Goal: Task Accomplishment & Management: Use online tool/utility

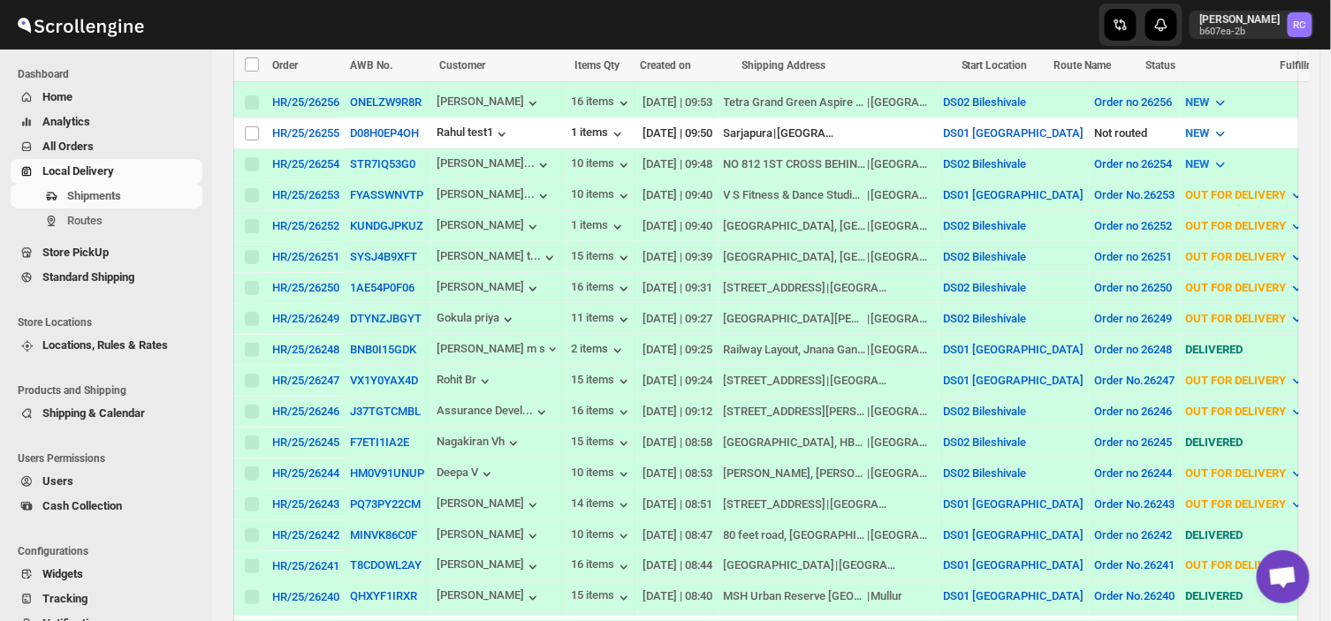
scroll to position [442, 0]
click at [94, 219] on span "Routes" at bounding box center [84, 220] width 35 height 13
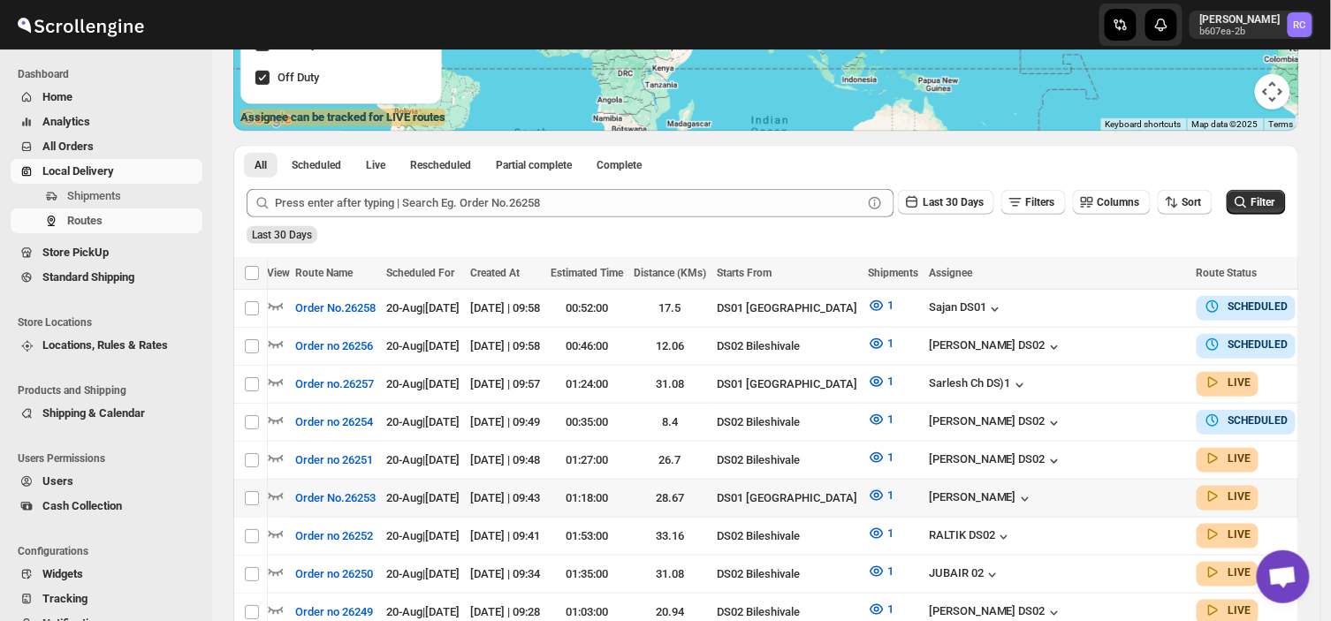
scroll to position [0, 48]
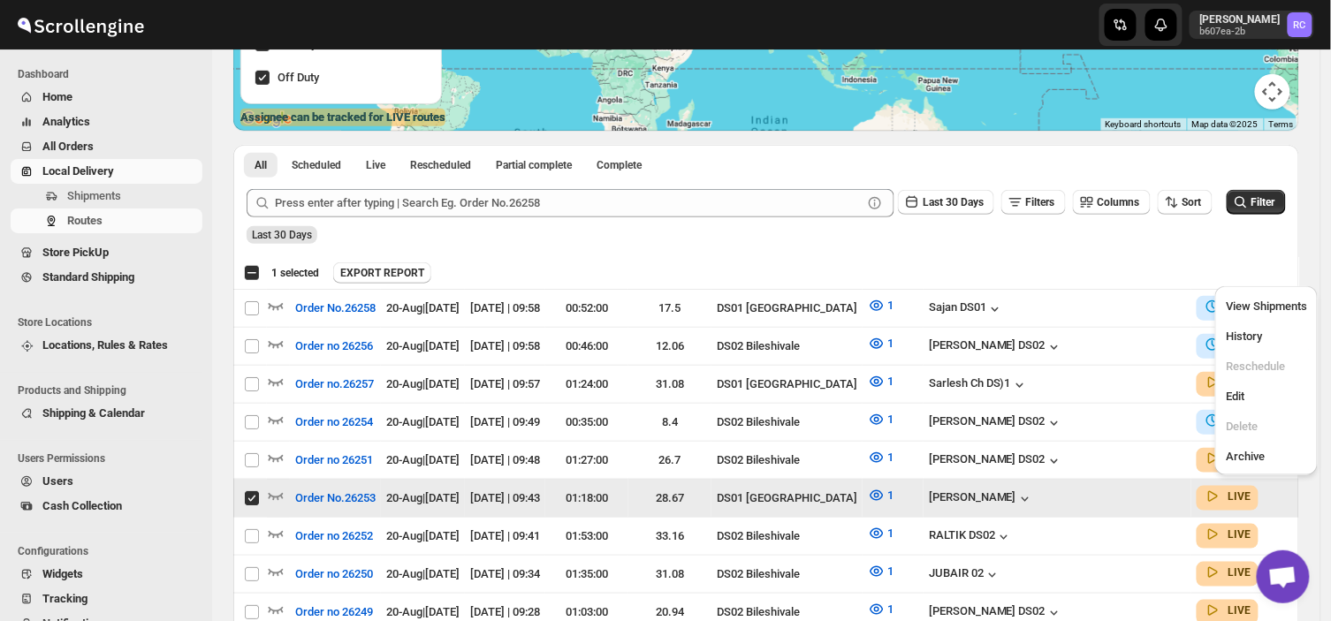
scroll to position [0, 0]
click at [1240, 402] on span "Edit" at bounding box center [1235, 396] width 19 height 13
checkbox input "false"
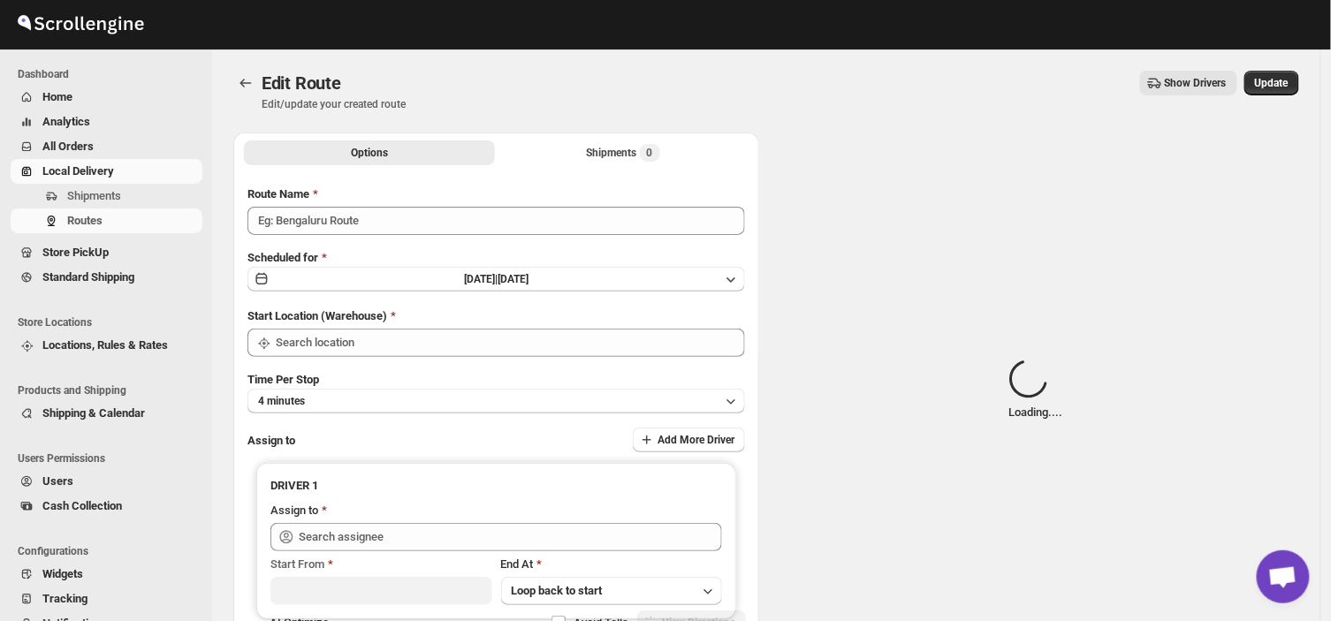
type input "Order No.26253"
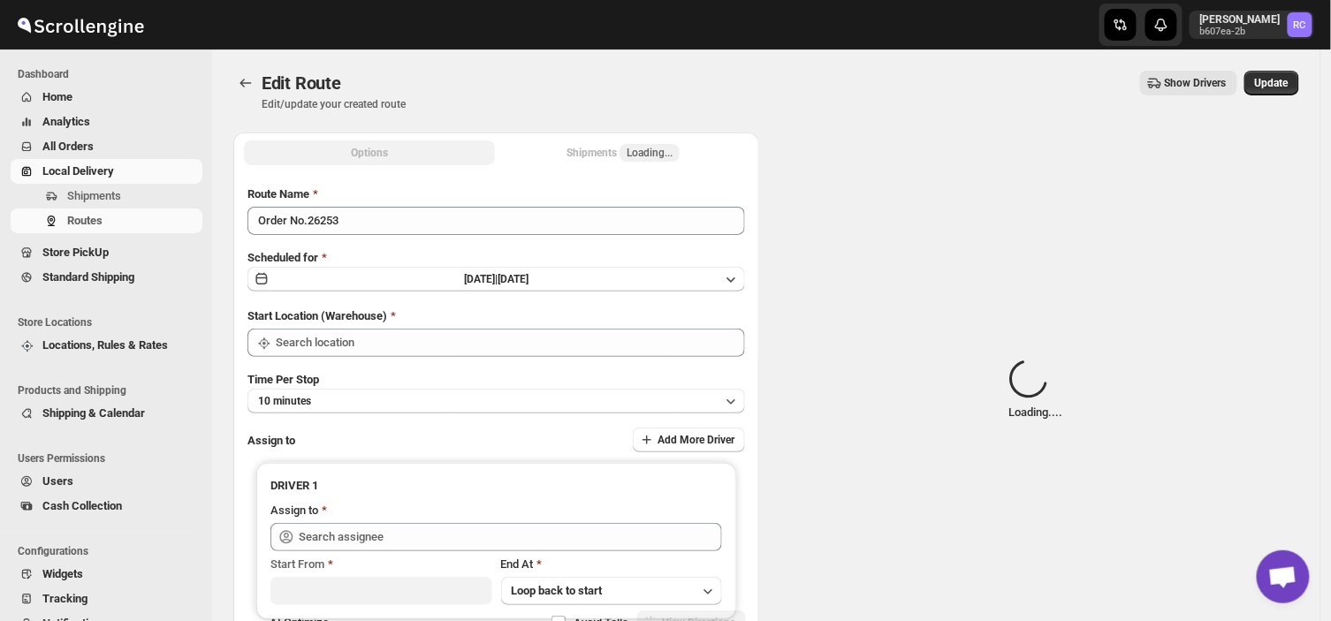
type input "DS01 [GEOGRAPHIC_DATA]"
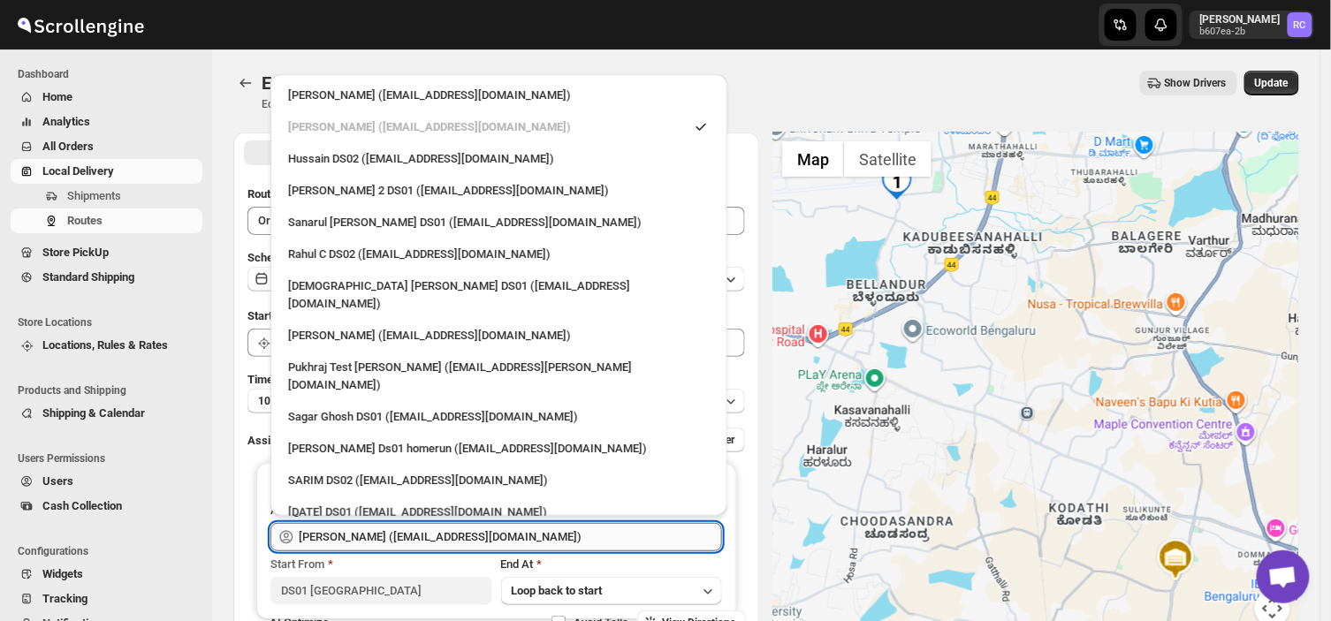
click at [540, 535] on input "[PERSON_NAME] ([EMAIL_ADDRESS][DOMAIN_NAME])" at bounding box center [510, 537] width 423 height 28
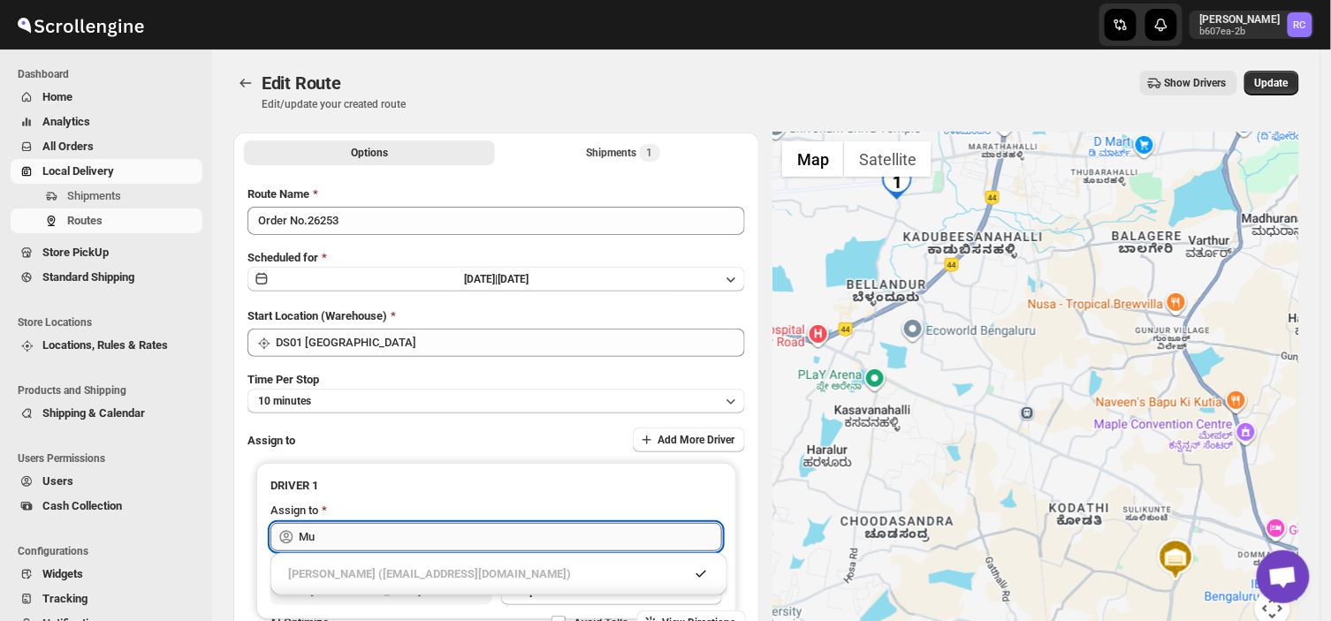
type input "M"
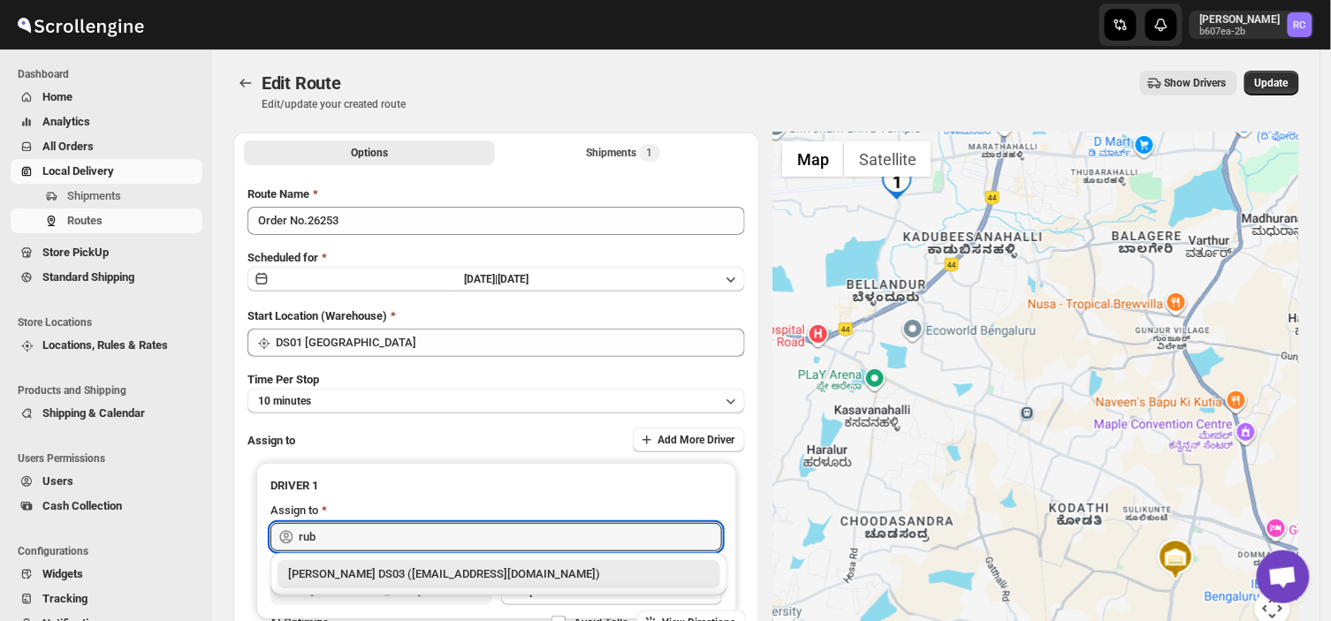
click at [466, 570] on div "[PERSON_NAME] DS03 ([EMAIL_ADDRESS][DOMAIN_NAME])" at bounding box center [499, 575] width 422 height 18
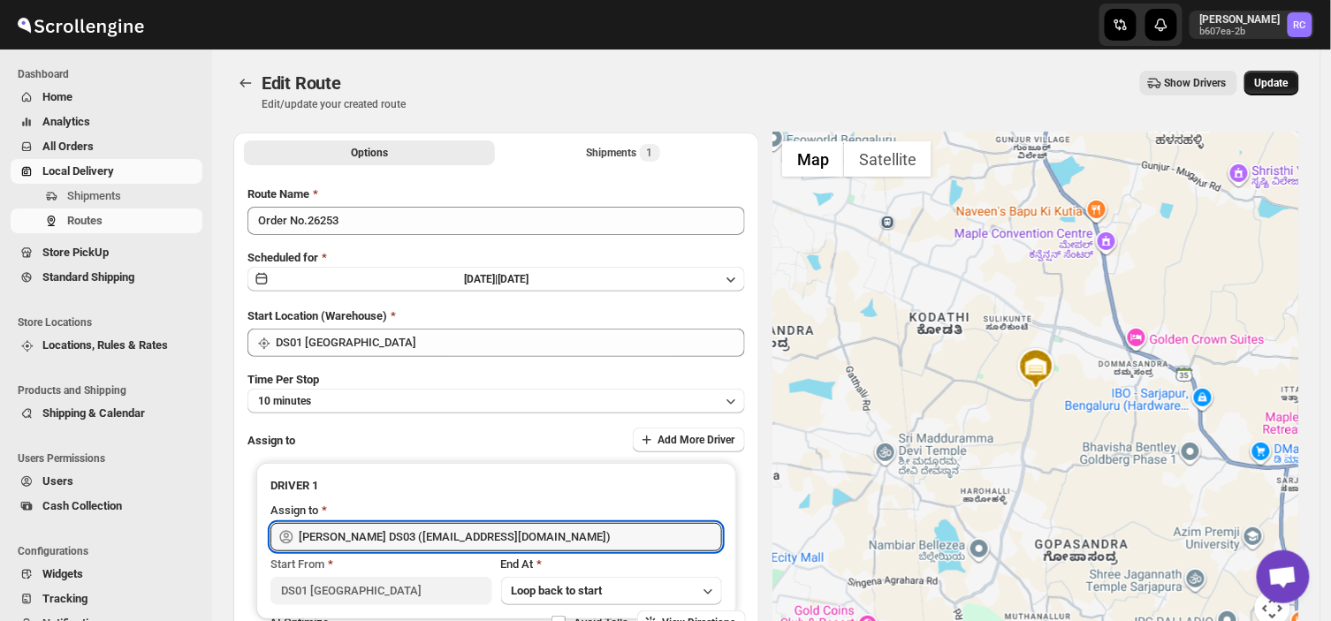
type input "[PERSON_NAME] DS03 ([EMAIL_ADDRESS][DOMAIN_NAME])"
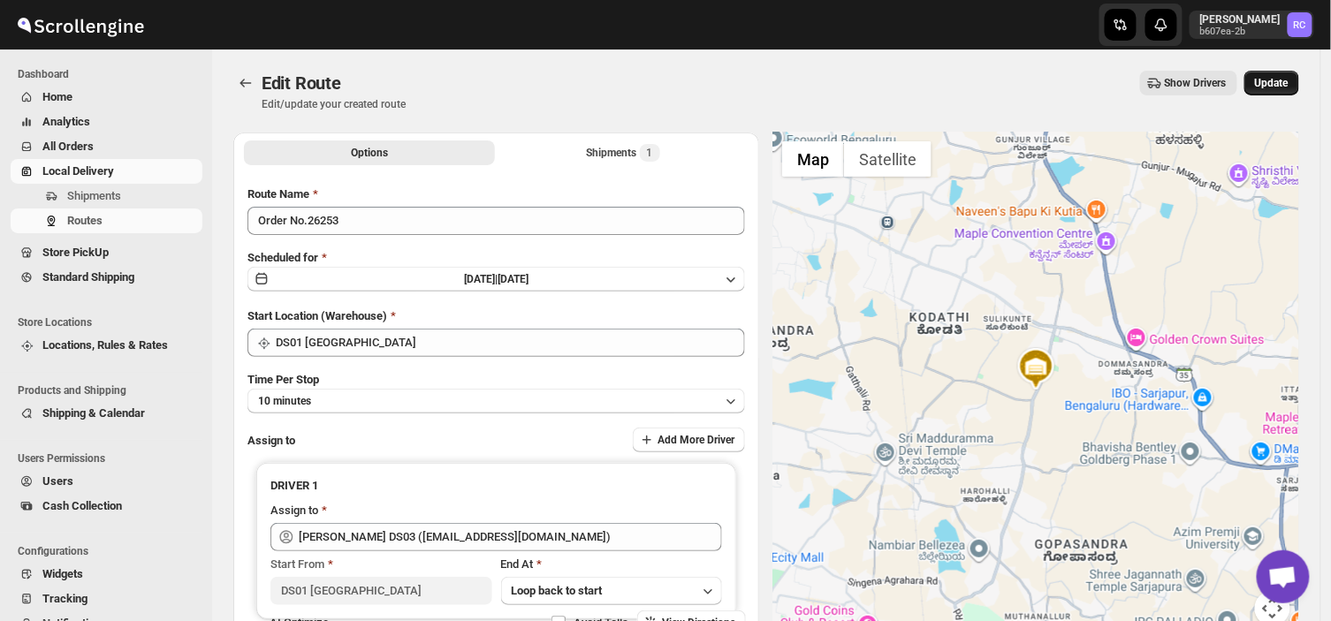
click at [1277, 76] on span "Update" at bounding box center [1272, 83] width 34 height 14
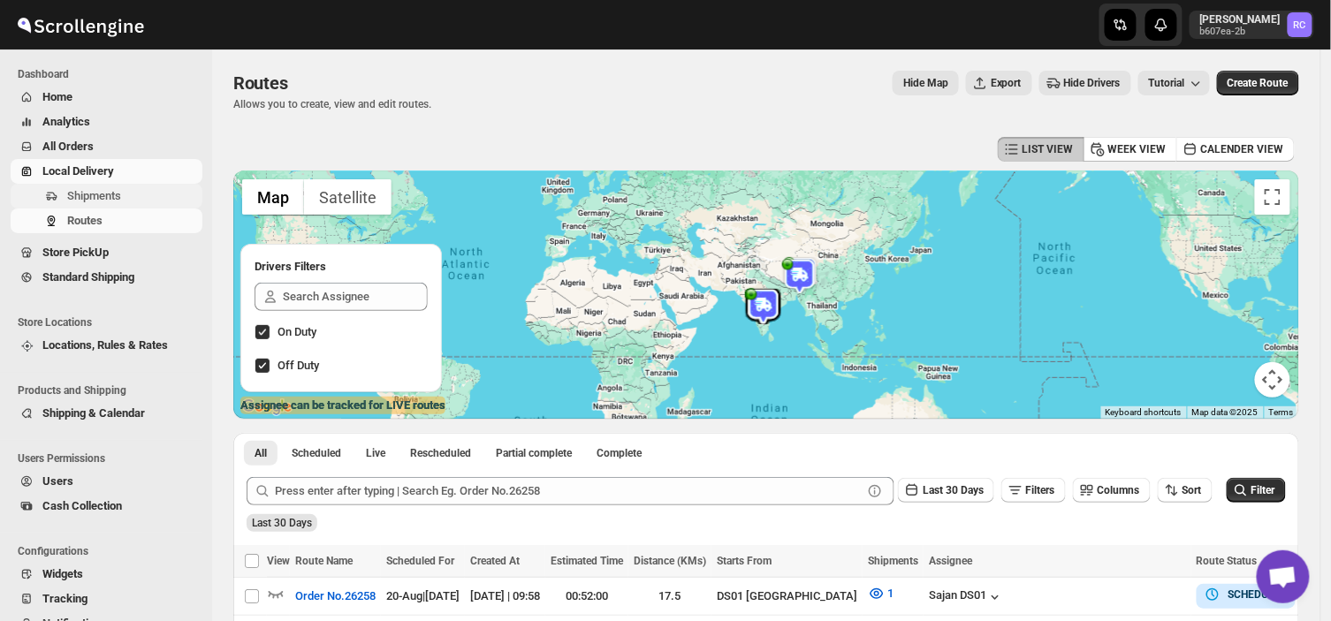
click at [121, 194] on span "Shipments" at bounding box center [133, 196] width 132 height 18
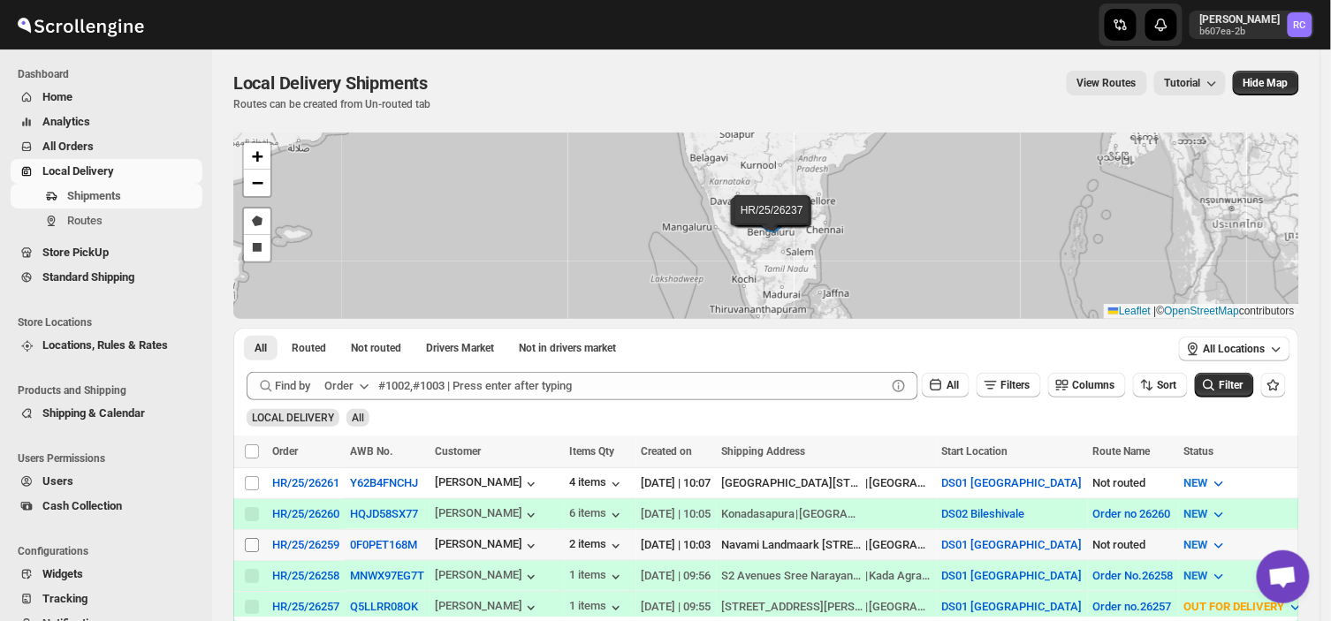
click at [245, 539] on input "Select shipment" at bounding box center [252, 545] width 14 height 14
checkbox input "true"
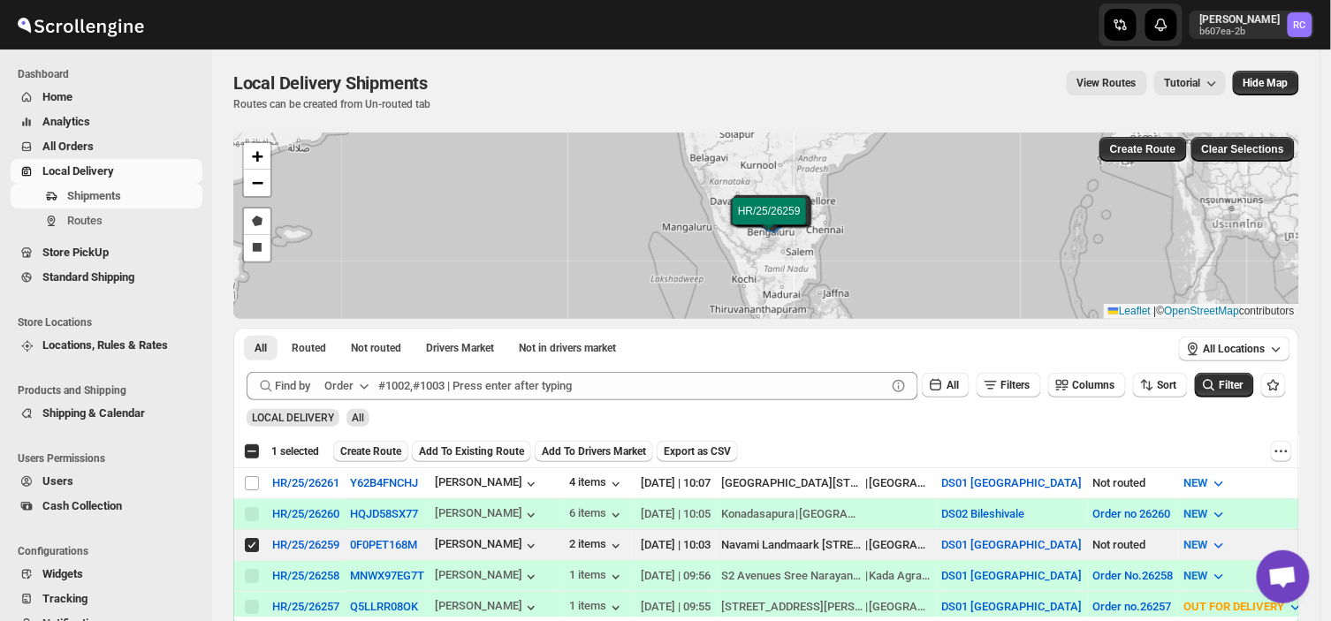
click at [375, 452] on span "Create Route" at bounding box center [370, 452] width 61 height 14
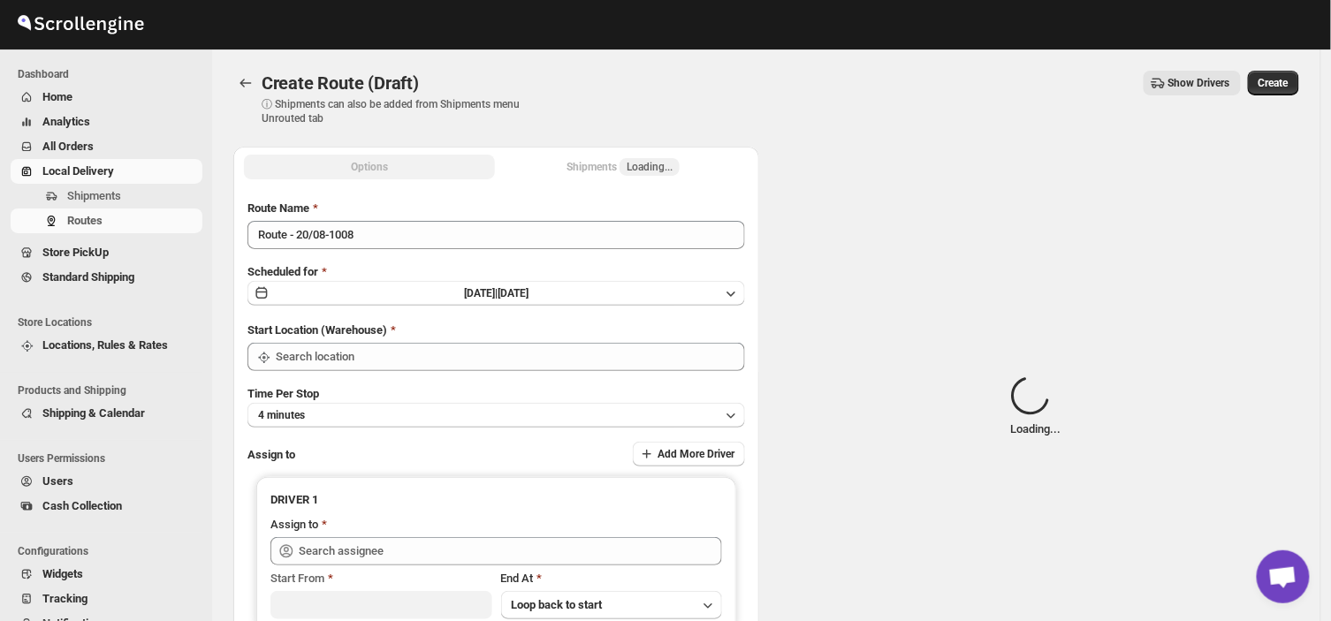
type input "DS01 [GEOGRAPHIC_DATA]"
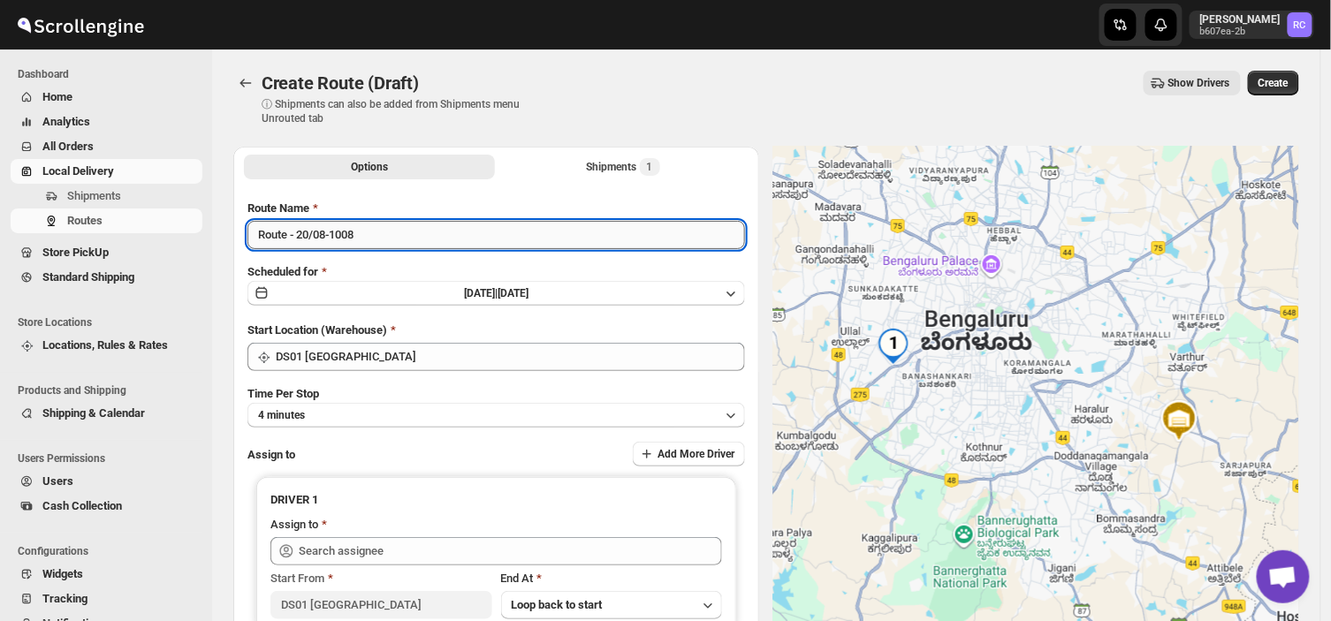
click at [364, 232] on input "Route - 20/08-1008" at bounding box center [496, 235] width 498 height 28
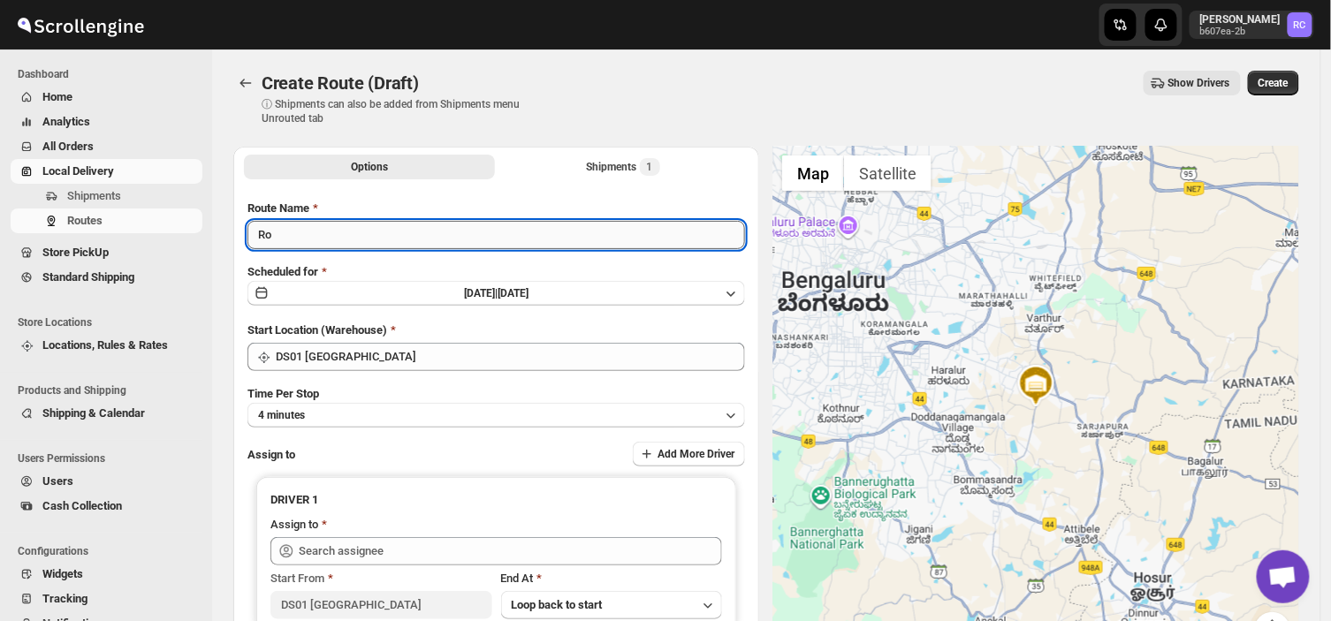
type input "R"
type input "Order no 26259"
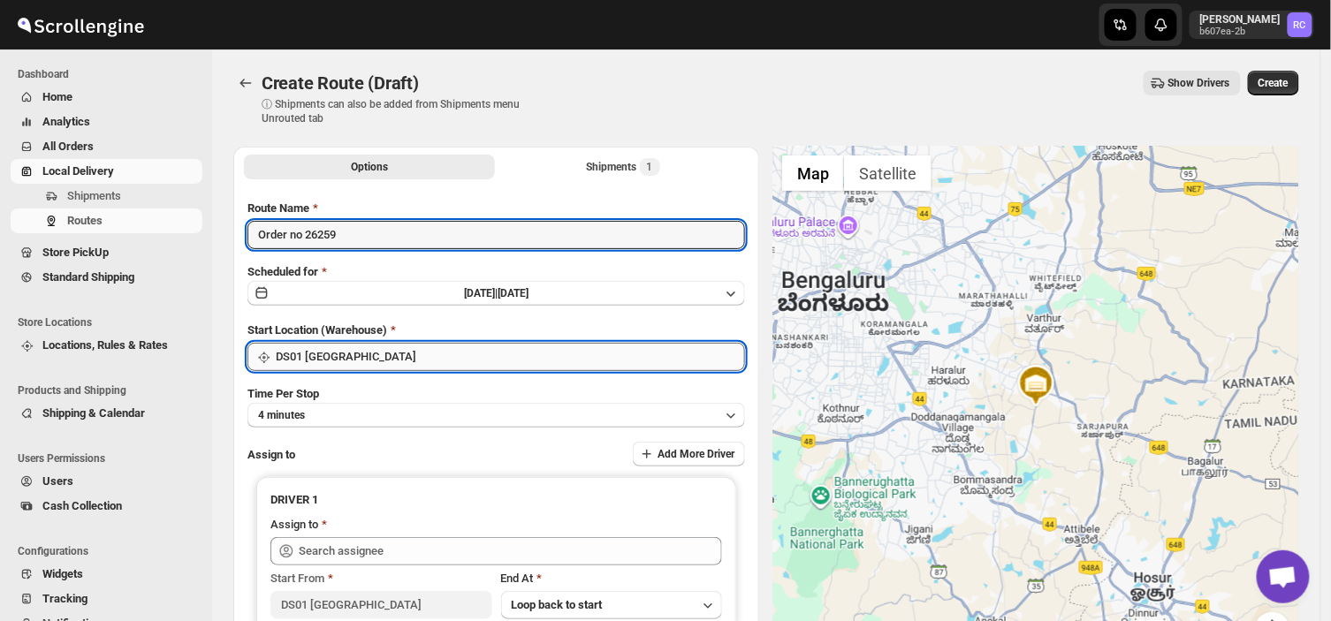
click at [418, 349] on input "DS01 [GEOGRAPHIC_DATA]" at bounding box center [510, 357] width 469 height 28
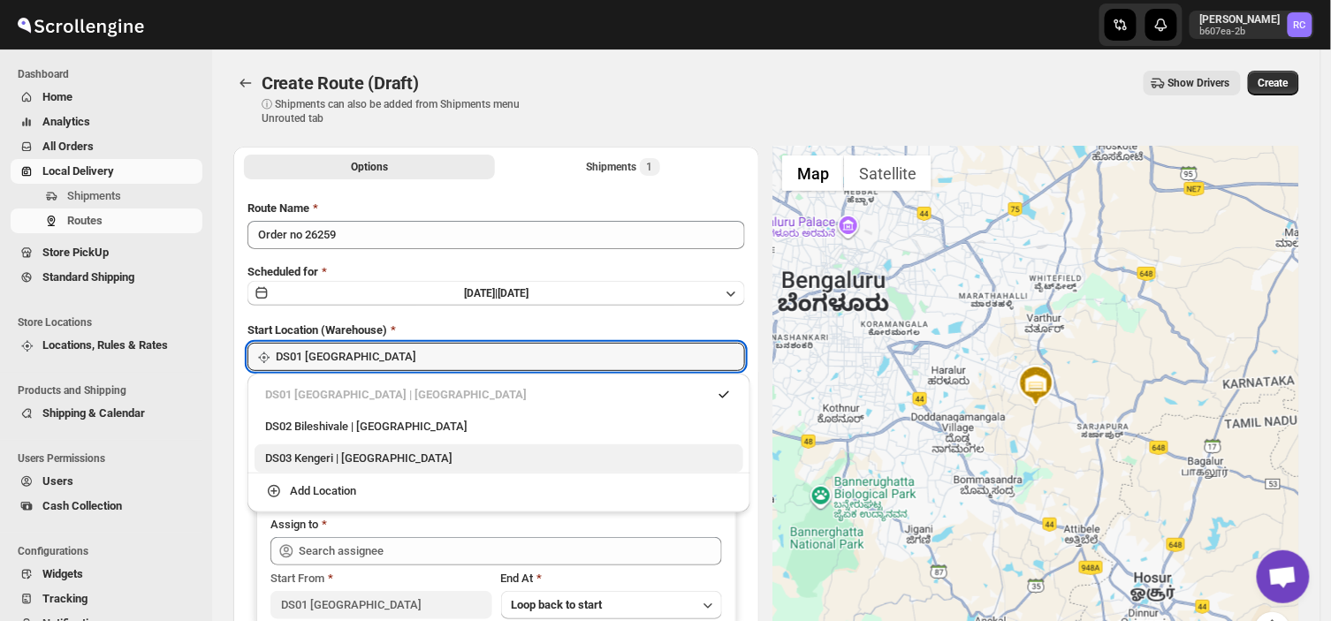
click at [314, 465] on div "DS03 Kengeri | [GEOGRAPHIC_DATA]" at bounding box center [499, 459] width 468 height 18
type input "DS03 Kengeri"
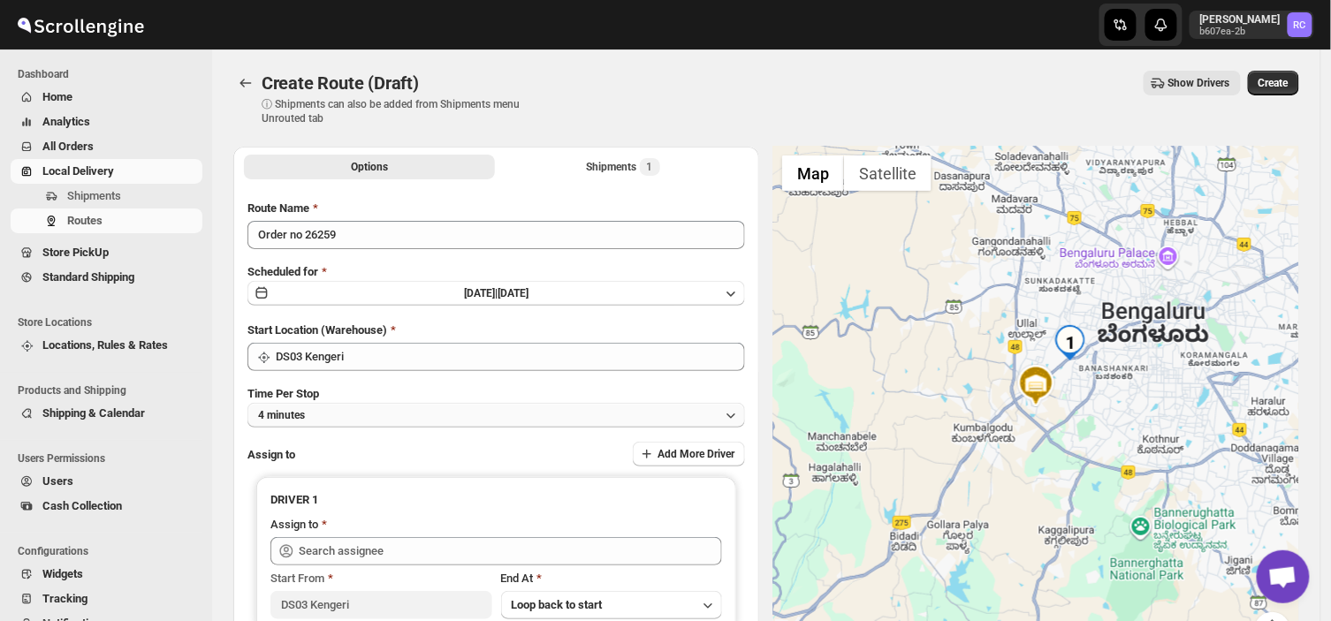
click at [316, 408] on button "4 minutes" at bounding box center [496, 415] width 498 height 25
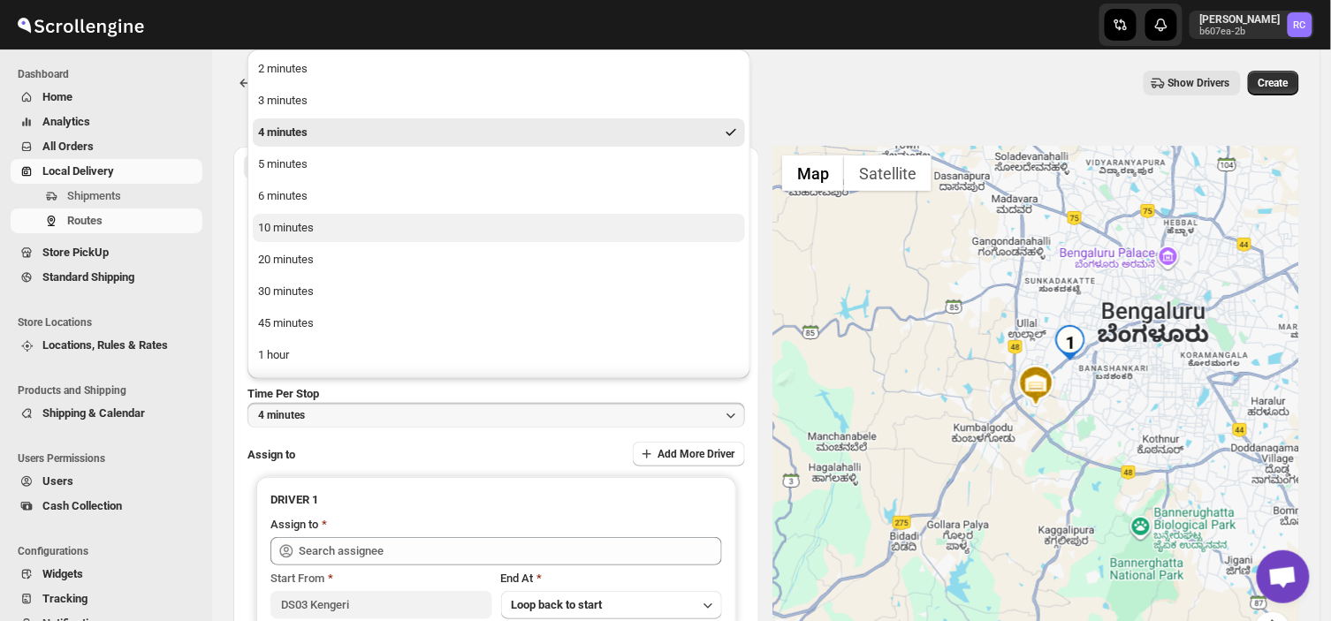
click at [309, 227] on div "10 minutes" at bounding box center [286, 228] width 56 height 18
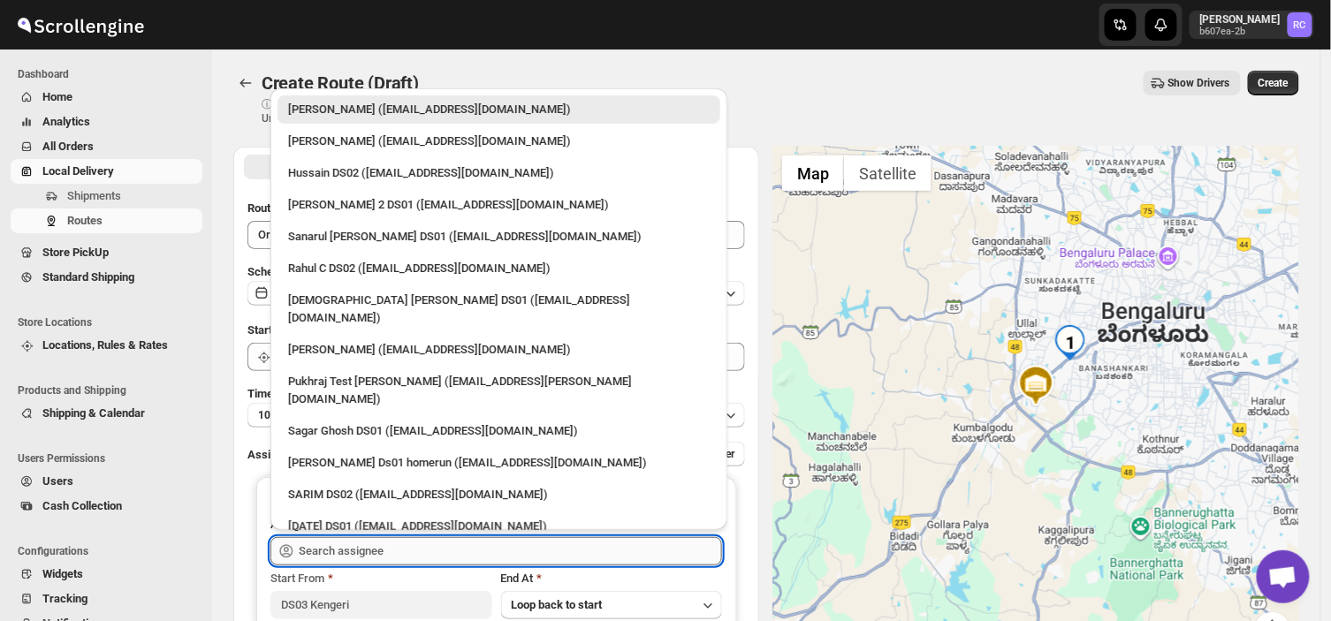
click at [401, 544] on input "text" at bounding box center [510, 551] width 423 height 28
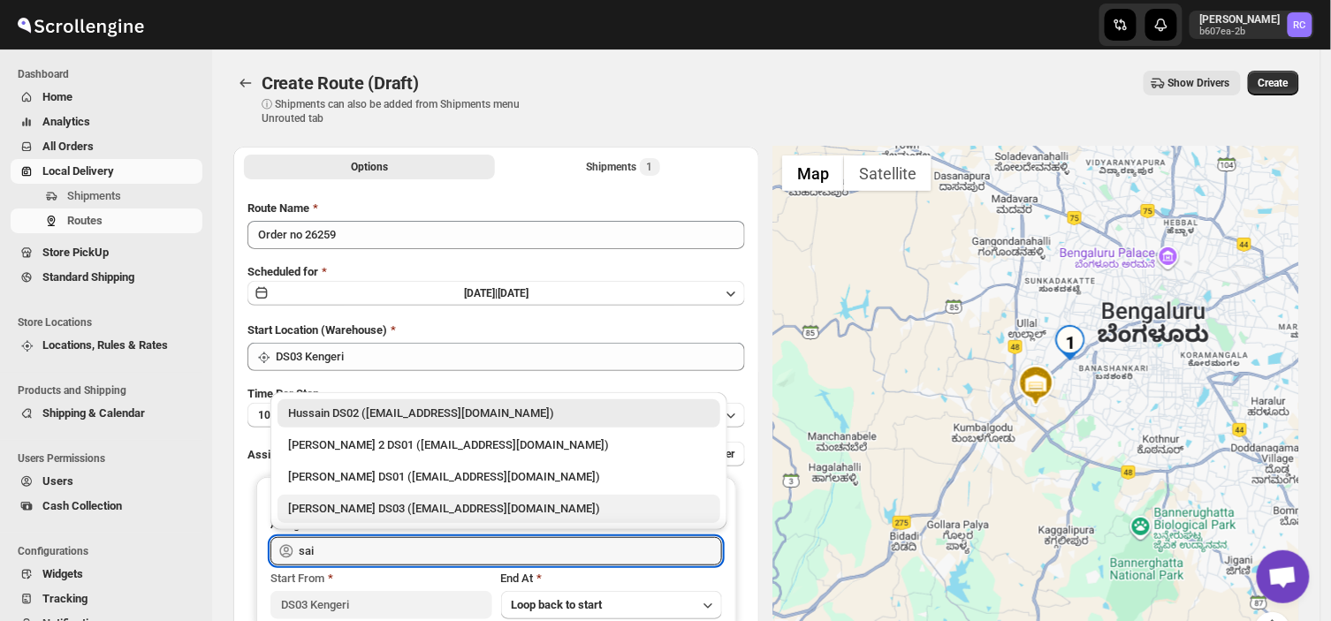
click at [375, 499] on div "[PERSON_NAME] DS03 ([EMAIL_ADDRESS][DOMAIN_NAME])" at bounding box center [499, 509] width 443 height 28
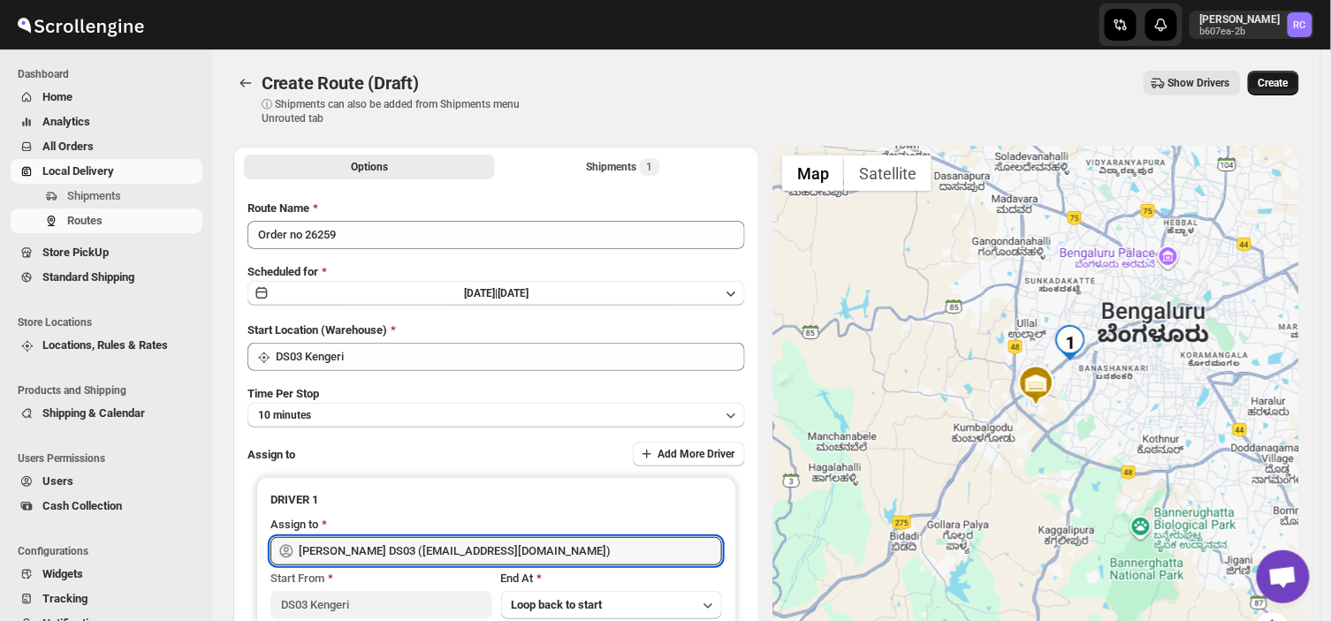
type input "[PERSON_NAME] DS03 ([EMAIL_ADDRESS][DOMAIN_NAME])"
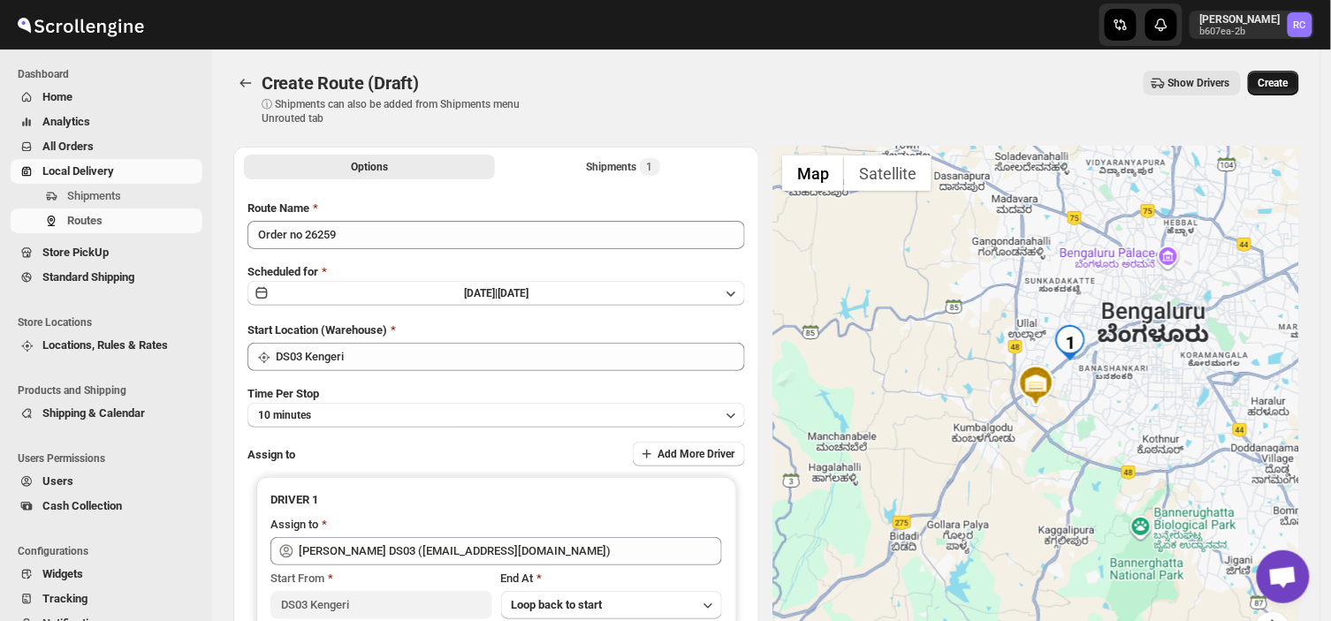
click at [1280, 74] on button "Create" at bounding box center [1273, 83] width 51 height 25
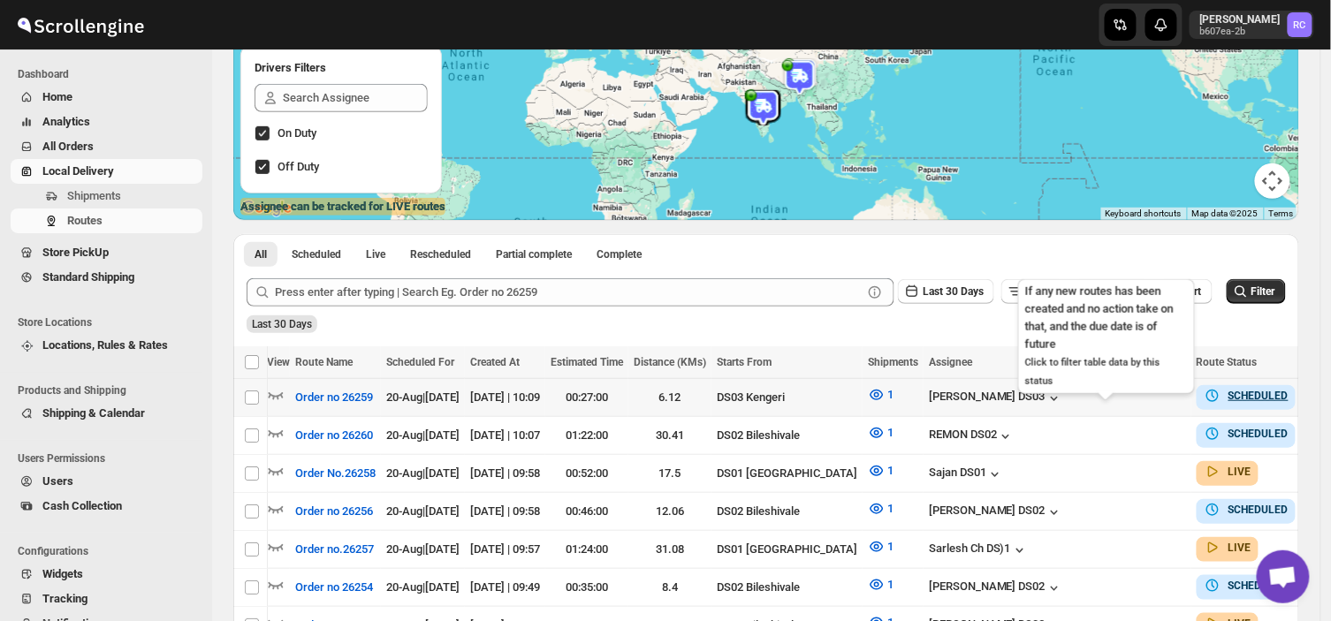
scroll to position [0, 48]
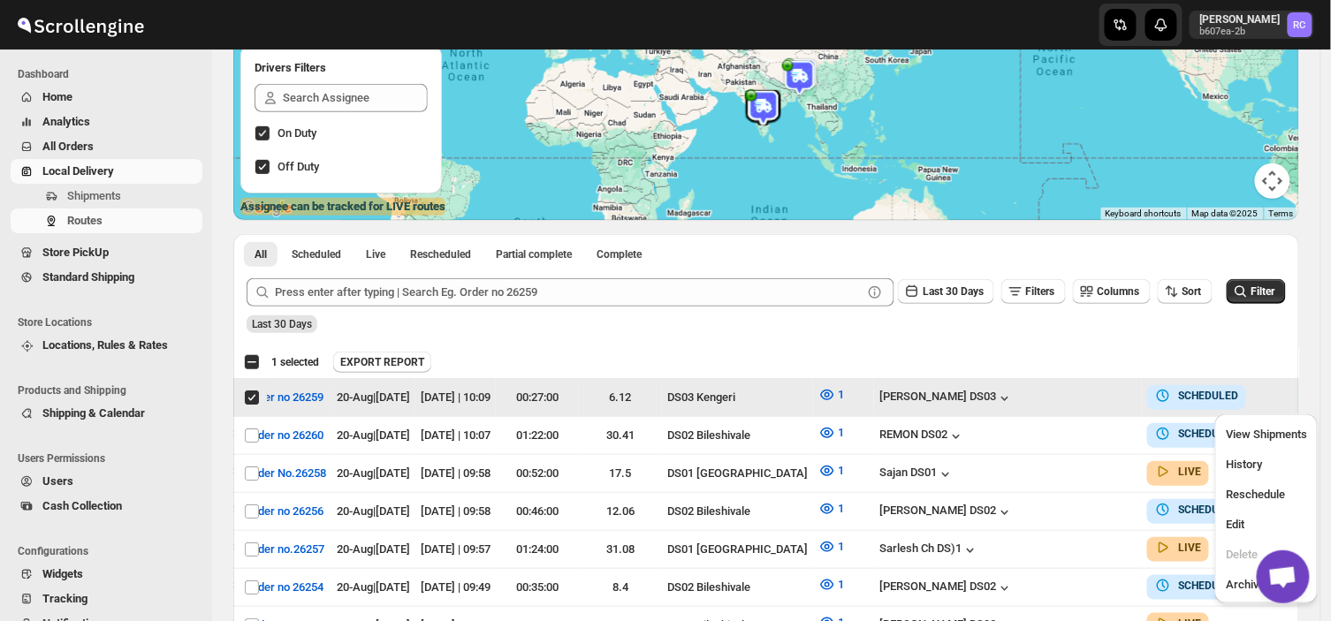
scroll to position [0, 0]
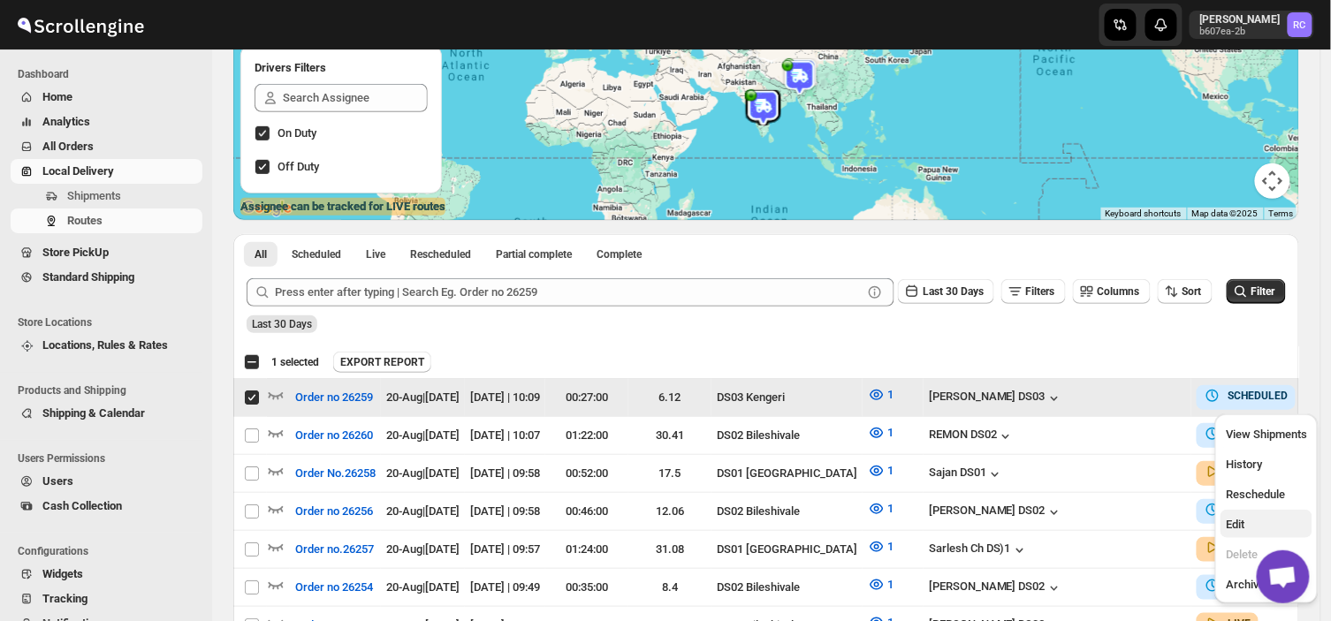
drag, startPoint x: 1240, startPoint y: 513, endPoint x: 1233, endPoint y: 526, distance: 15.0
click at [1233, 526] on button "Edit" at bounding box center [1267, 524] width 92 height 28
checkbox input "false"
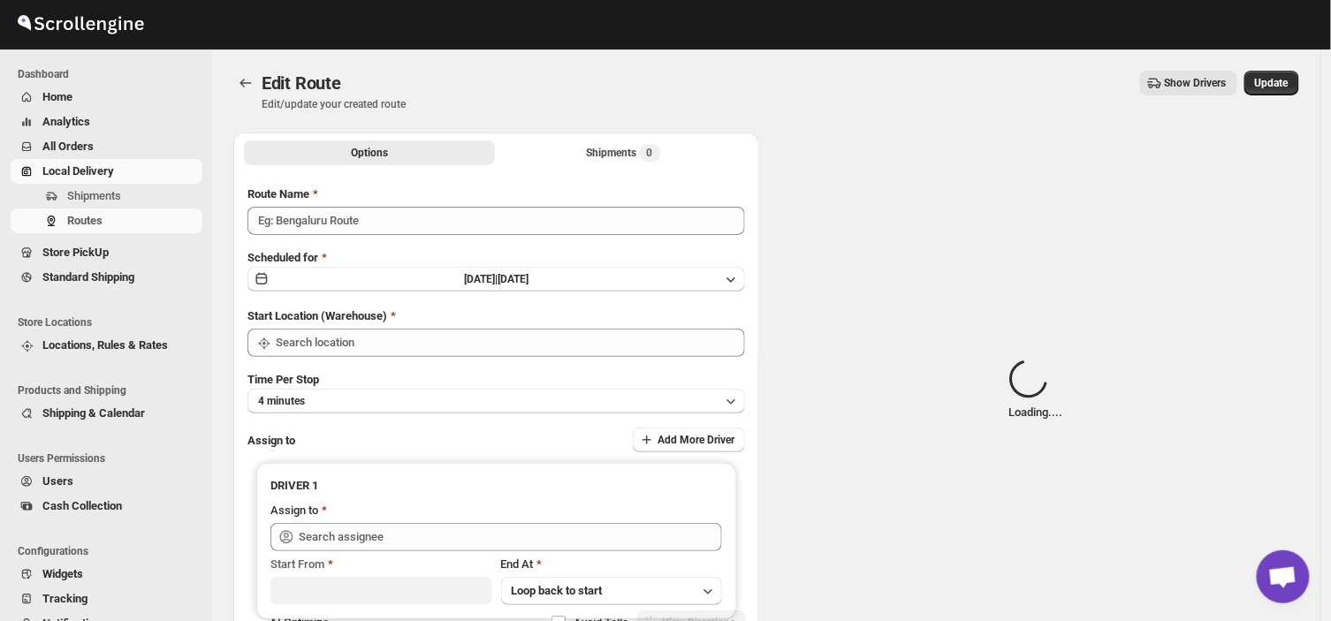
type input "Order no 26259"
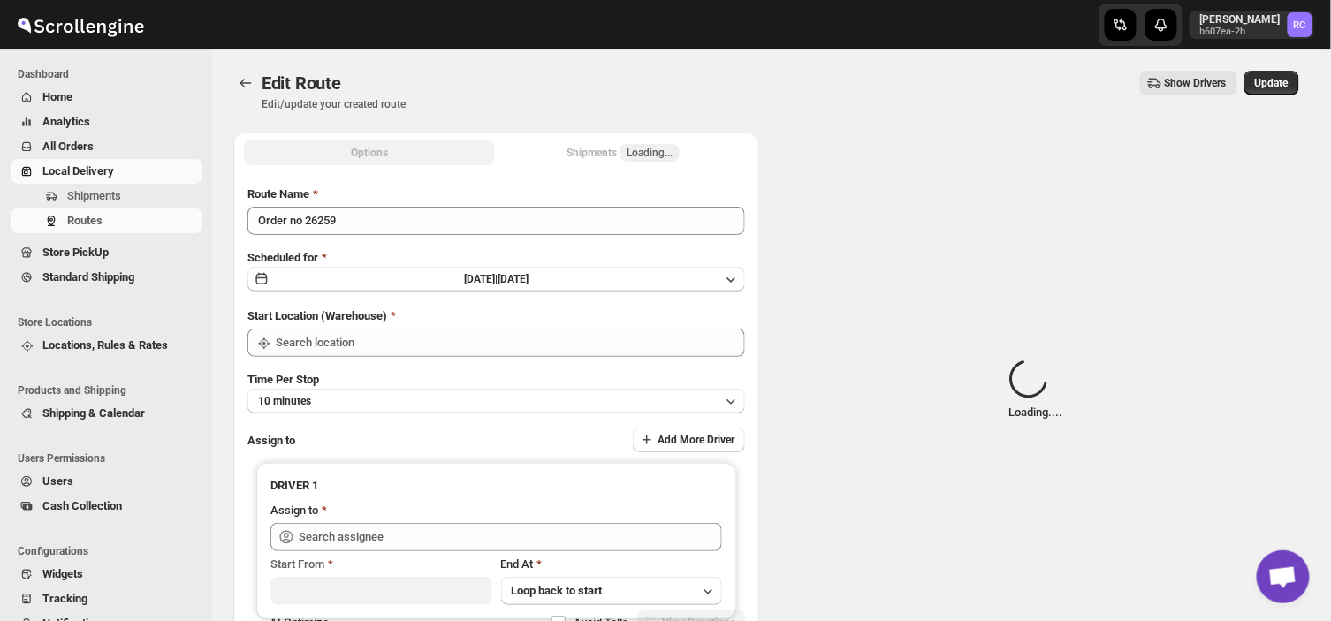
type input "DS03 Kengeri"
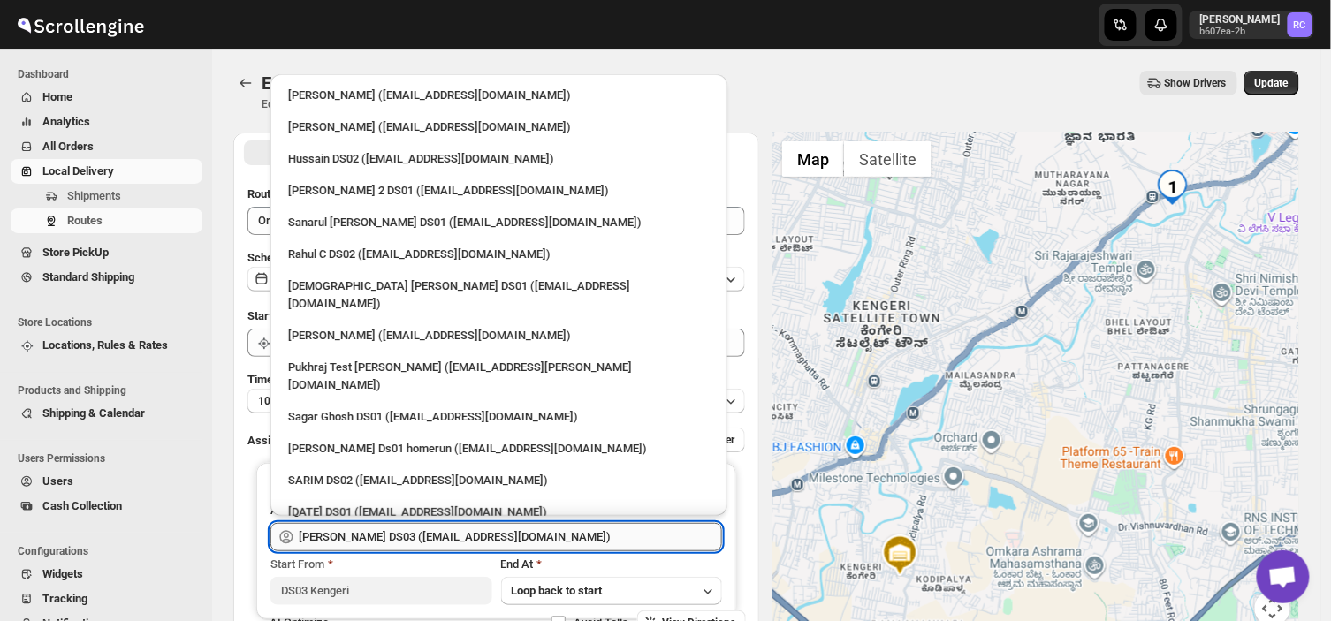
click at [550, 537] on input "[PERSON_NAME] DS03 ([EMAIL_ADDRESS][DOMAIN_NAME])" at bounding box center [510, 537] width 423 height 28
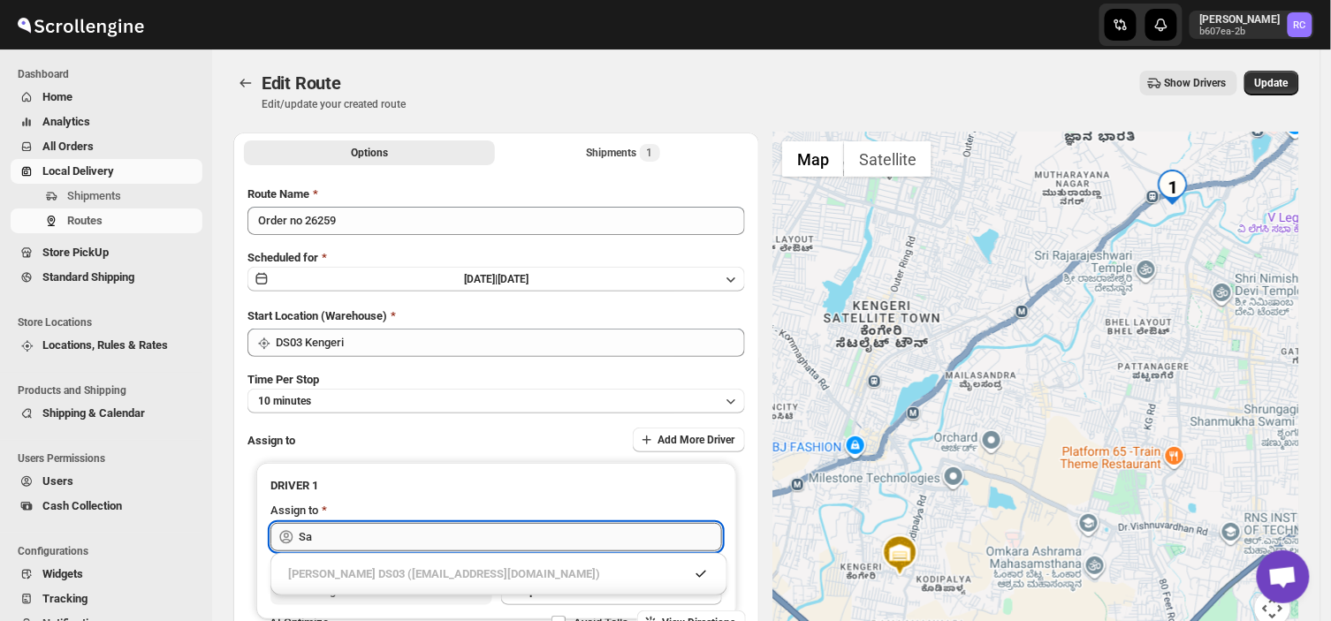
type input "S"
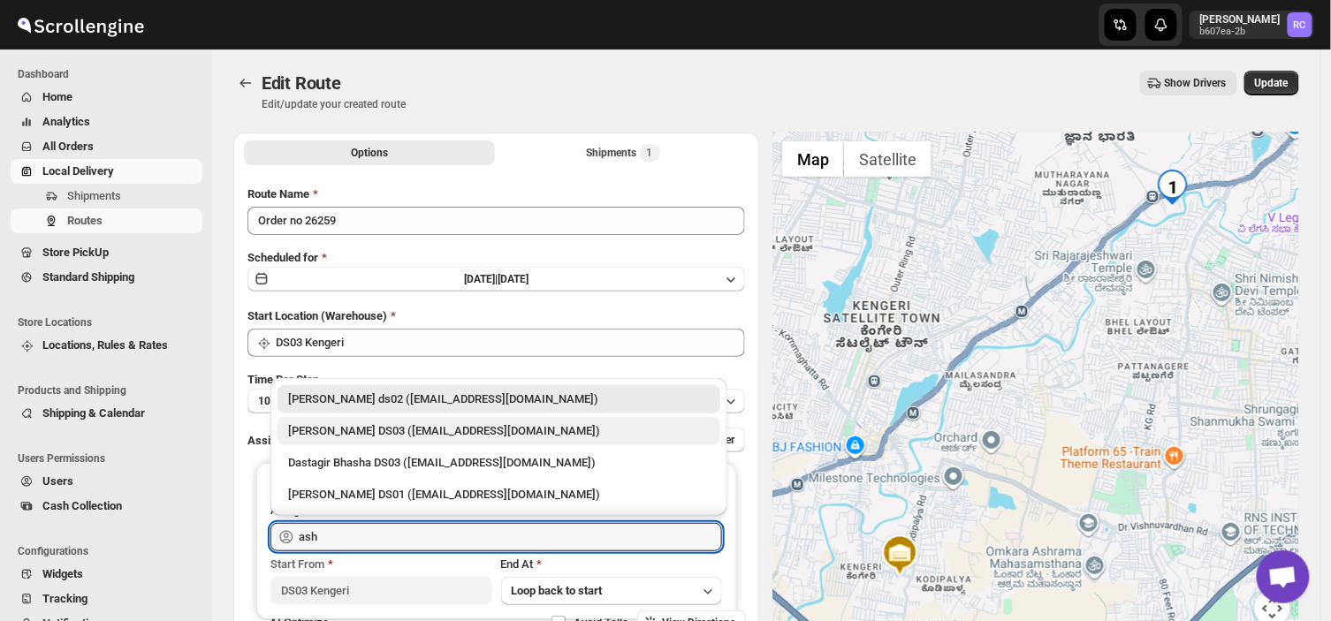
click at [477, 428] on div "[PERSON_NAME] DS03 ([EMAIL_ADDRESS][DOMAIN_NAME])" at bounding box center [499, 431] width 422 height 18
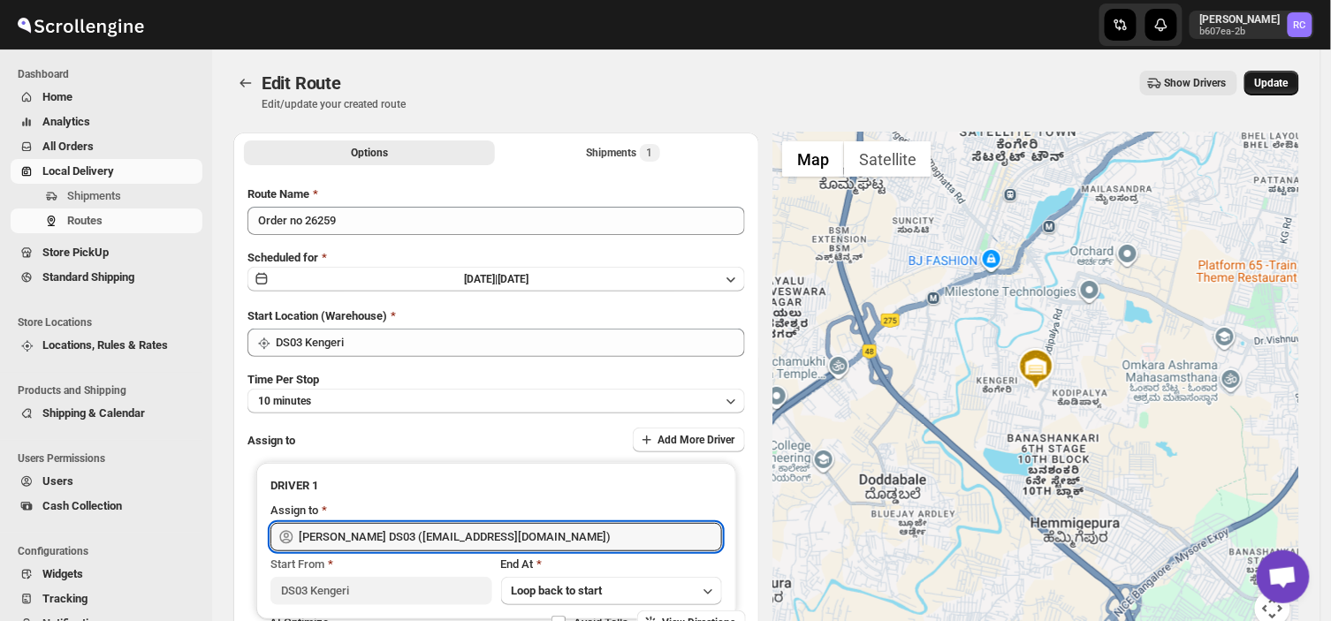
type input "[PERSON_NAME] DS03 ([EMAIL_ADDRESS][DOMAIN_NAME])"
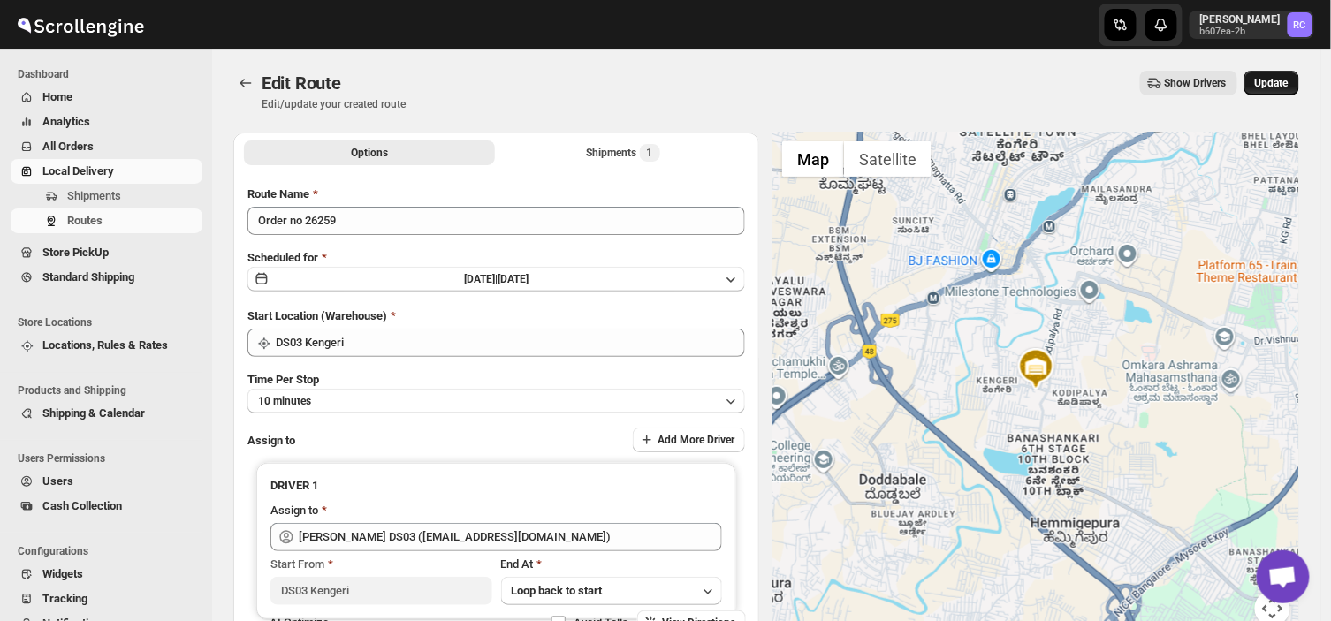
click at [1275, 78] on span "Update" at bounding box center [1272, 83] width 34 height 14
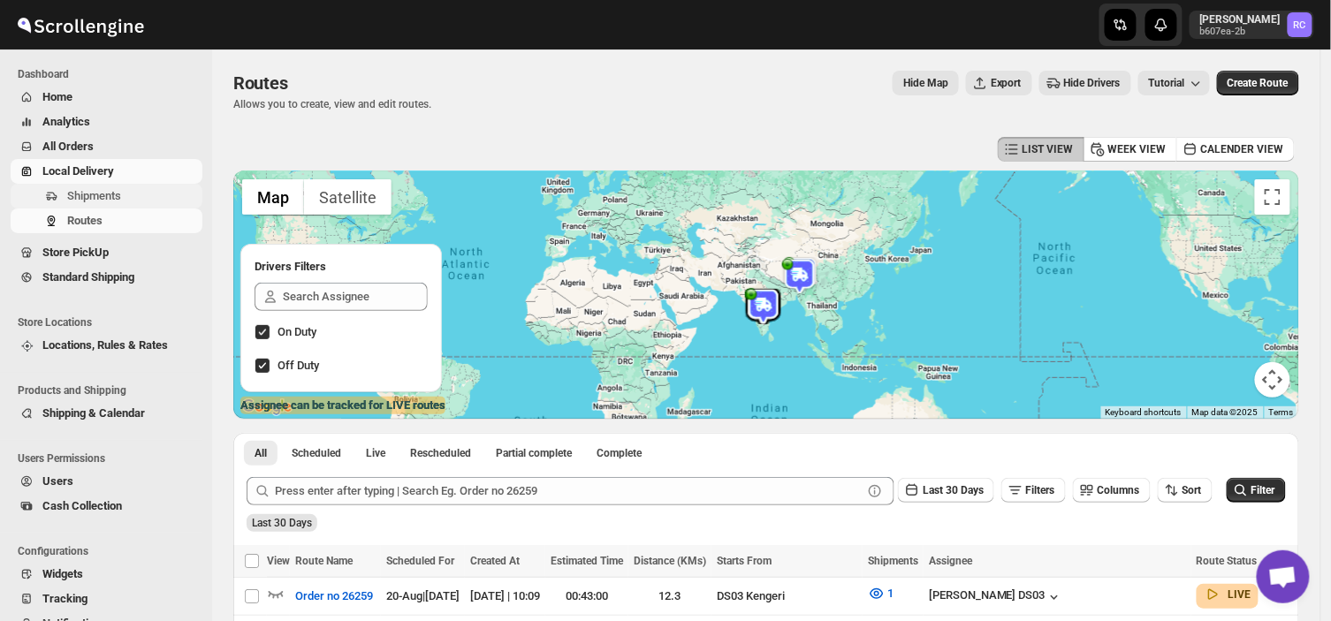
click at [110, 197] on span "Shipments" at bounding box center [94, 195] width 54 height 13
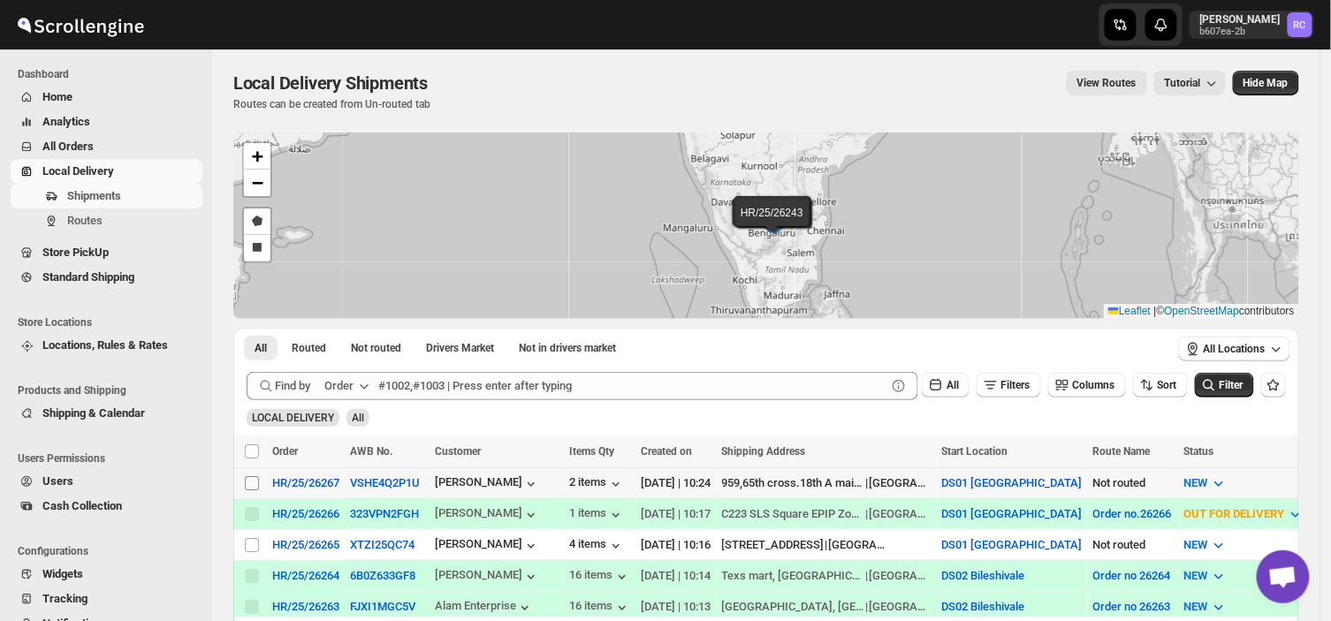
click at [249, 481] on input "Select shipment" at bounding box center [252, 483] width 14 height 14
checkbox input "true"
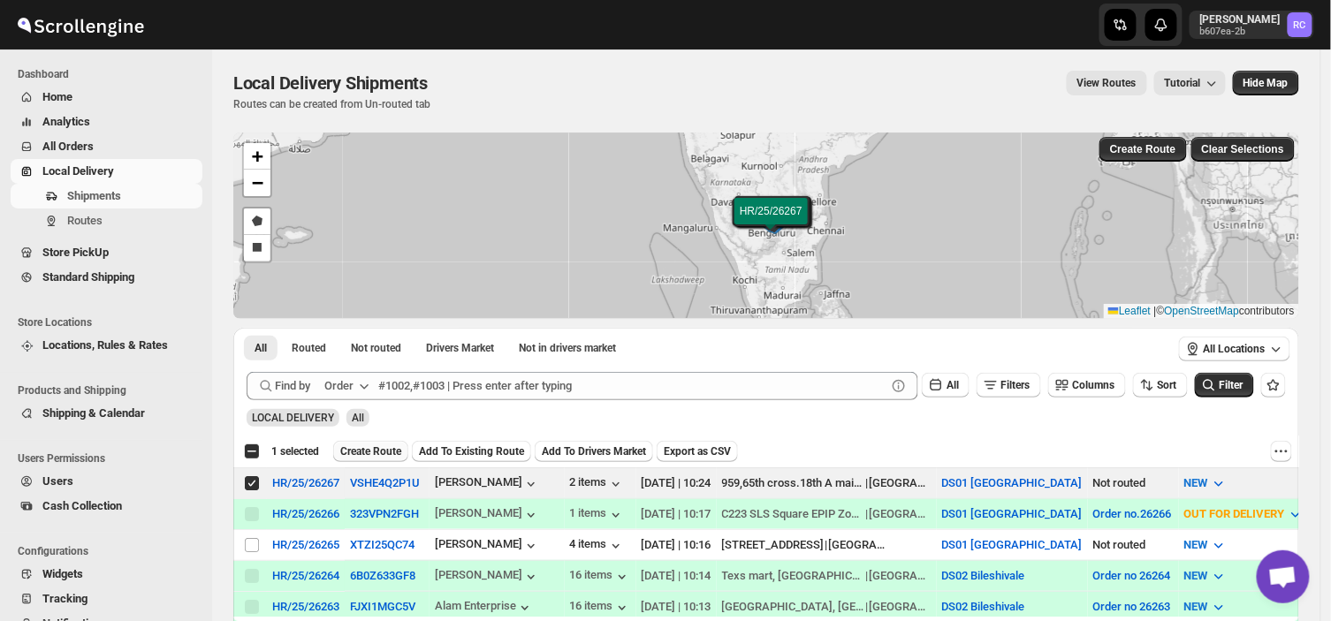
click at [378, 452] on span "Create Route" at bounding box center [370, 452] width 61 height 14
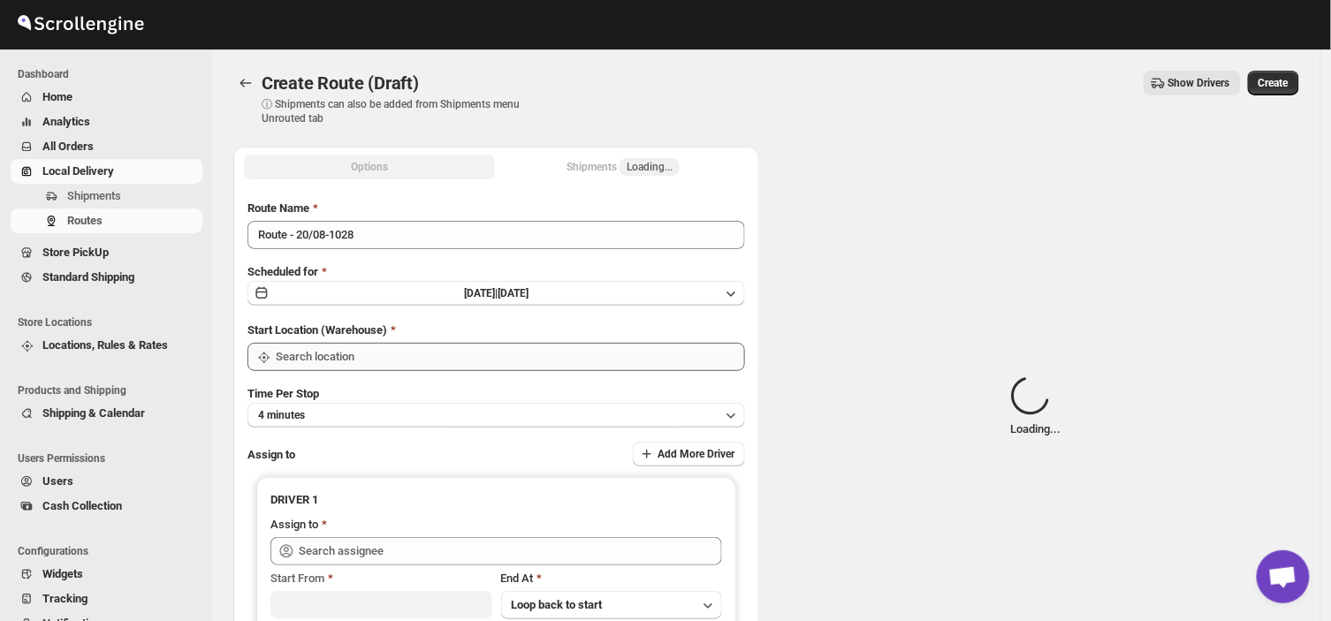
type input "DS01 [GEOGRAPHIC_DATA]"
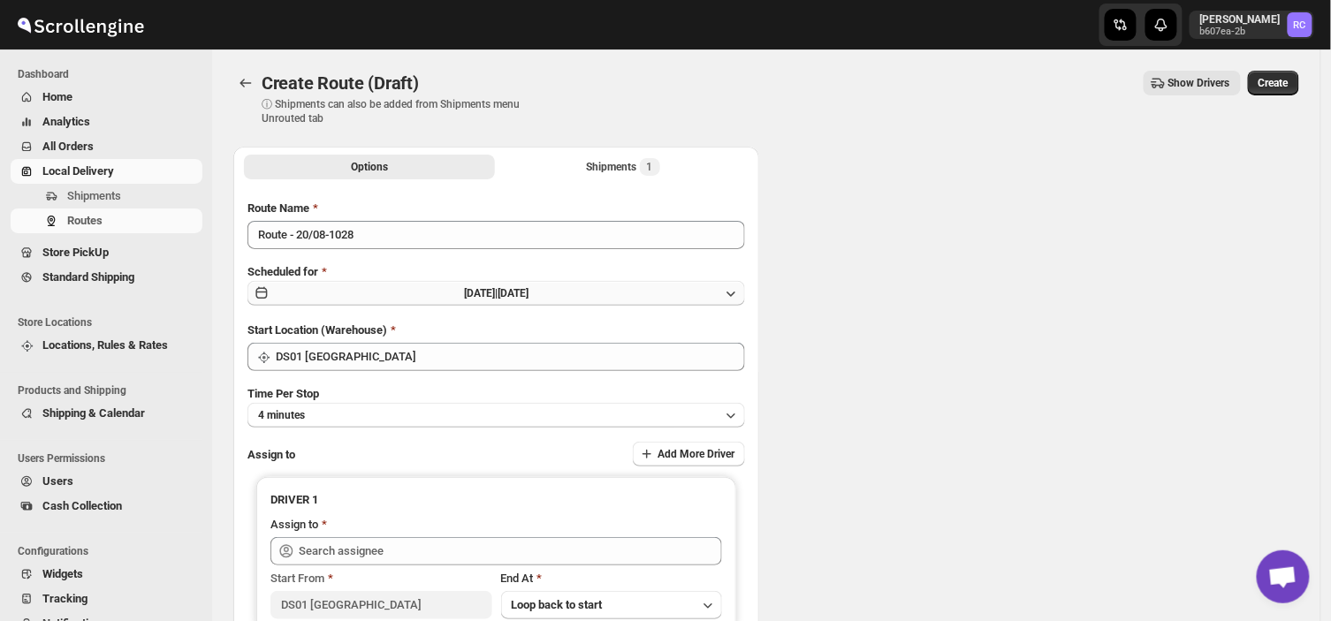
type input "DS01 [GEOGRAPHIC_DATA]"
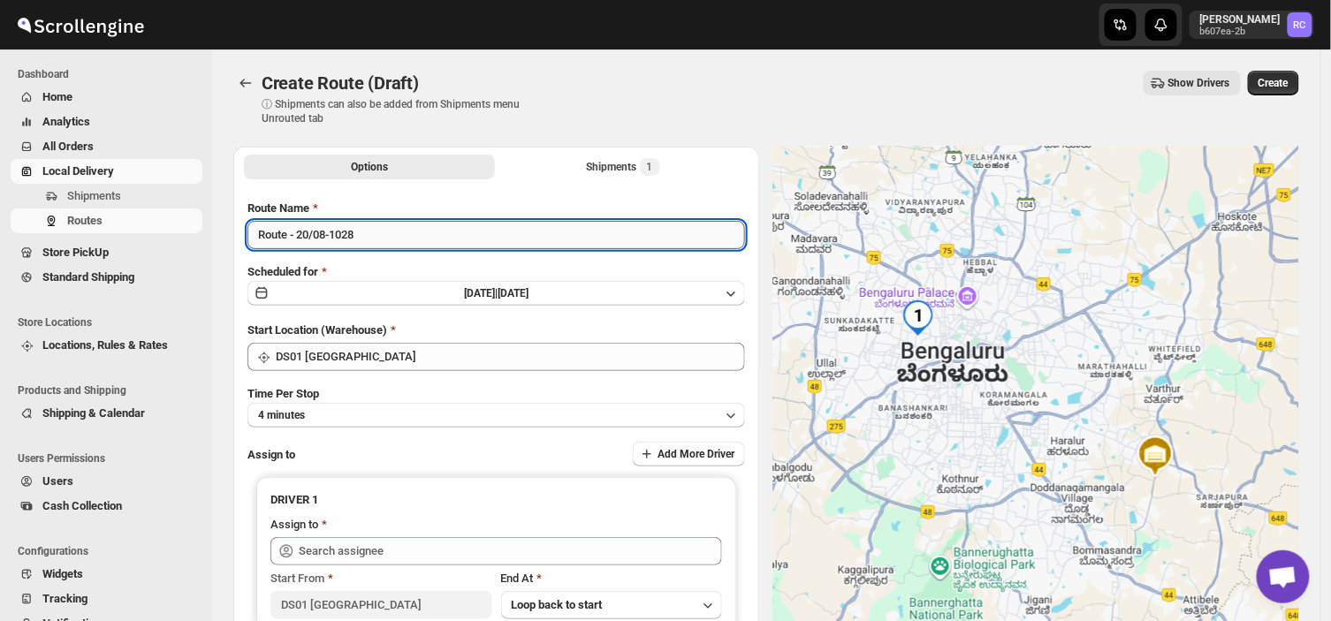
click at [365, 226] on input "Route - 20/08-1028" at bounding box center [496, 235] width 498 height 28
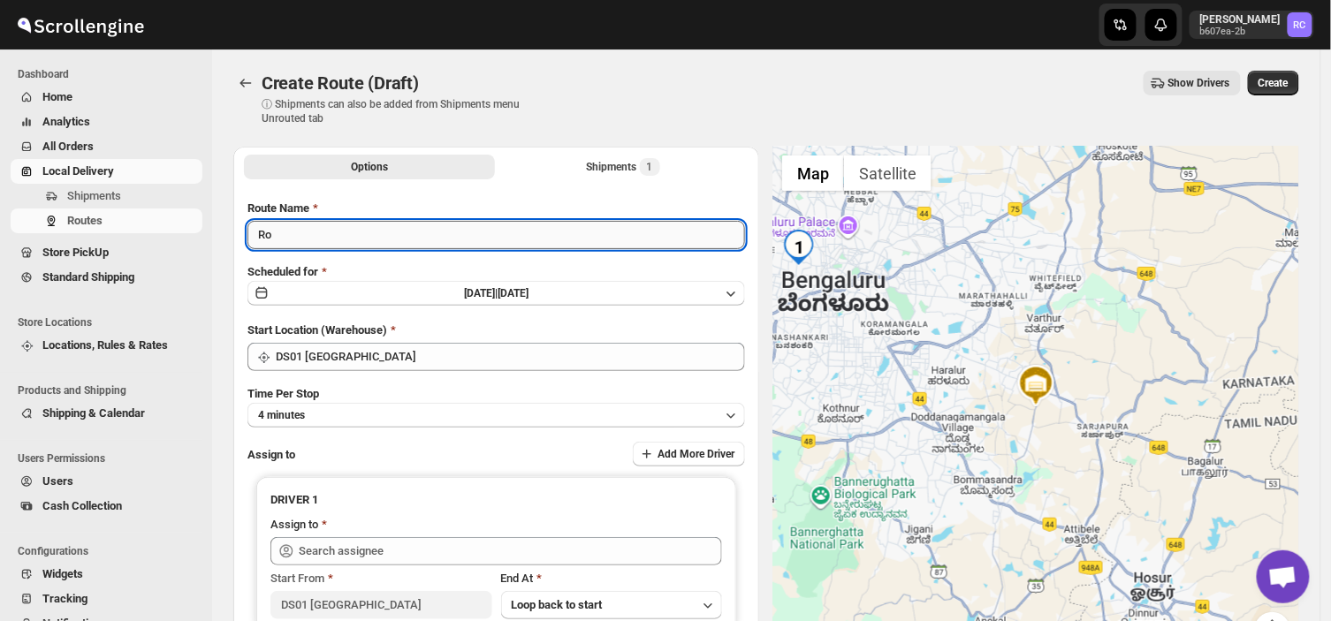
type input "R"
type input "Order no 26267"
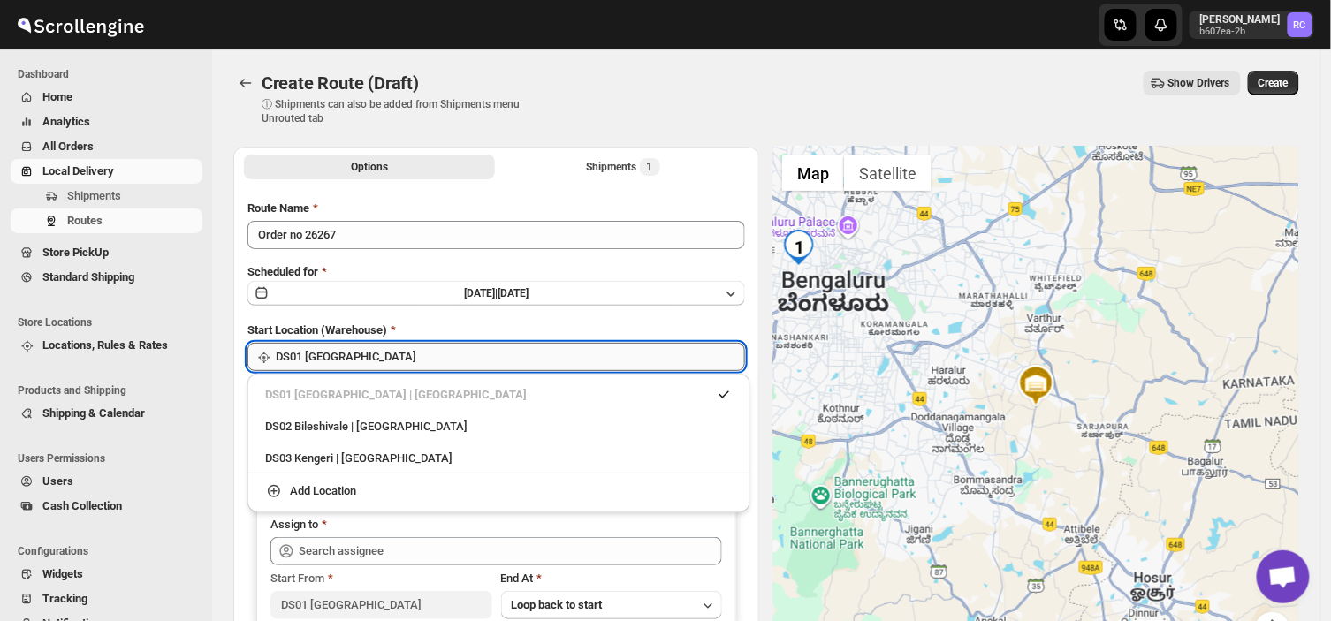
click at [407, 349] on input "DS01 [GEOGRAPHIC_DATA]" at bounding box center [510, 357] width 469 height 28
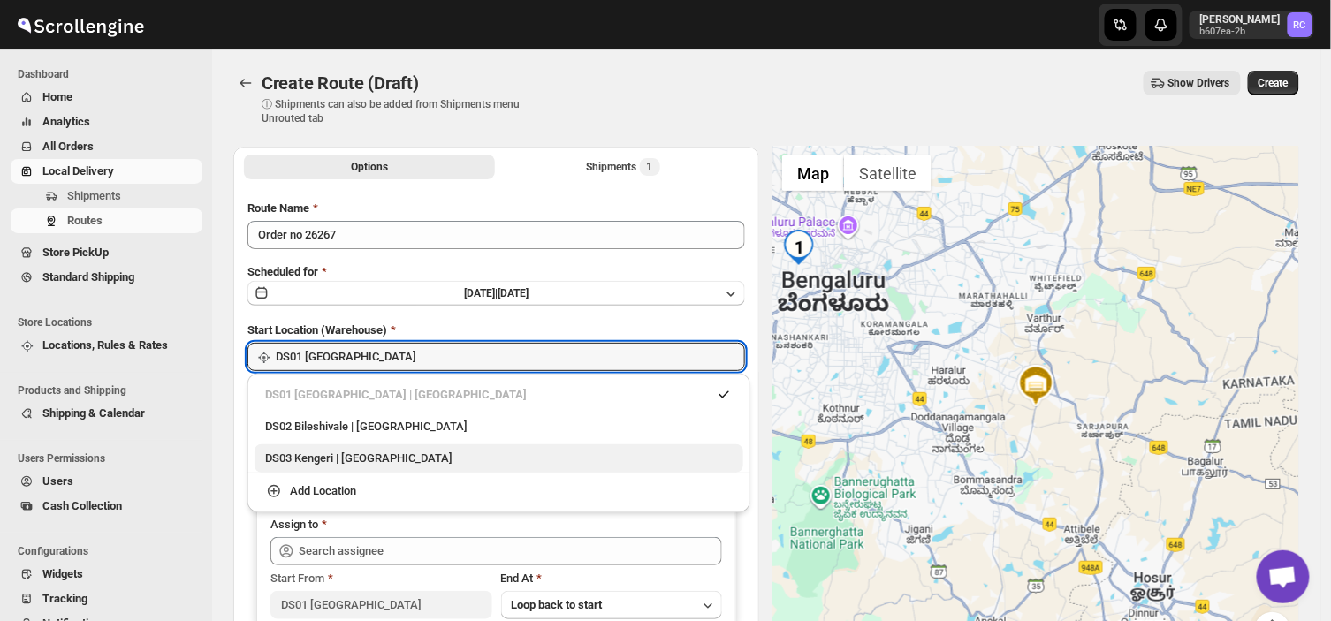
click at [345, 460] on div "DS03 Kengeri | [GEOGRAPHIC_DATA]" at bounding box center [499, 459] width 468 height 18
type input "DS03 Kengeri"
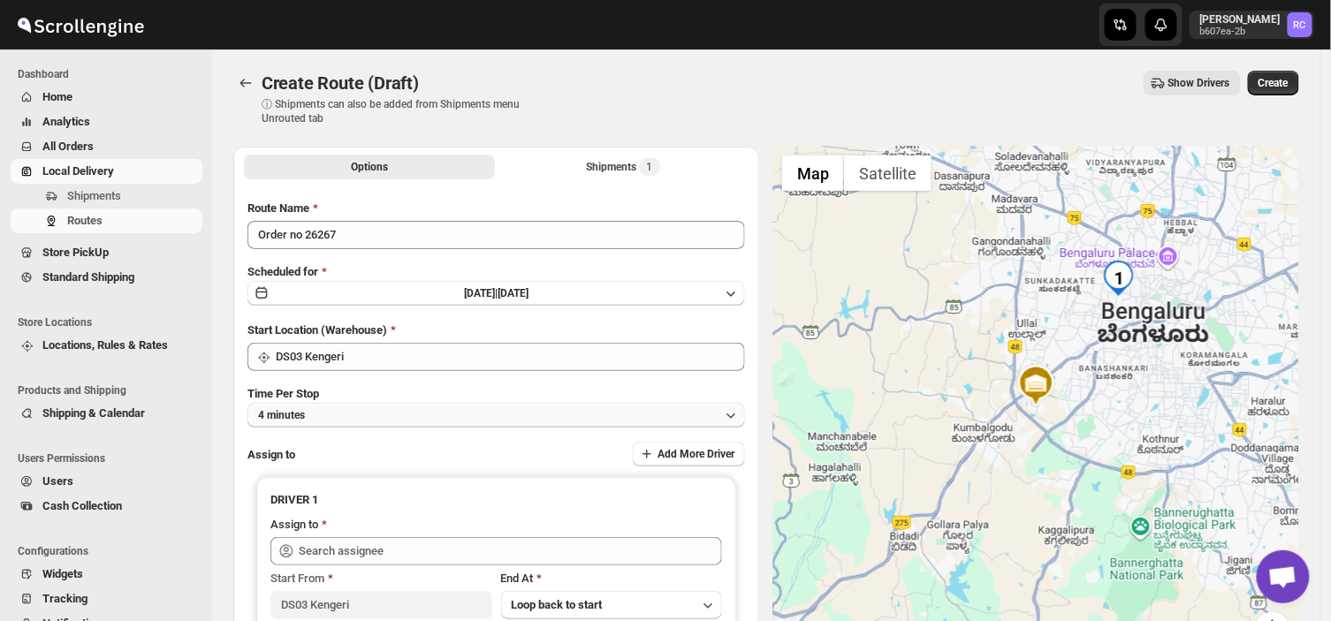
click at [333, 410] on button "4 minutes" at bounding box center [496, 415] width 498 height 25
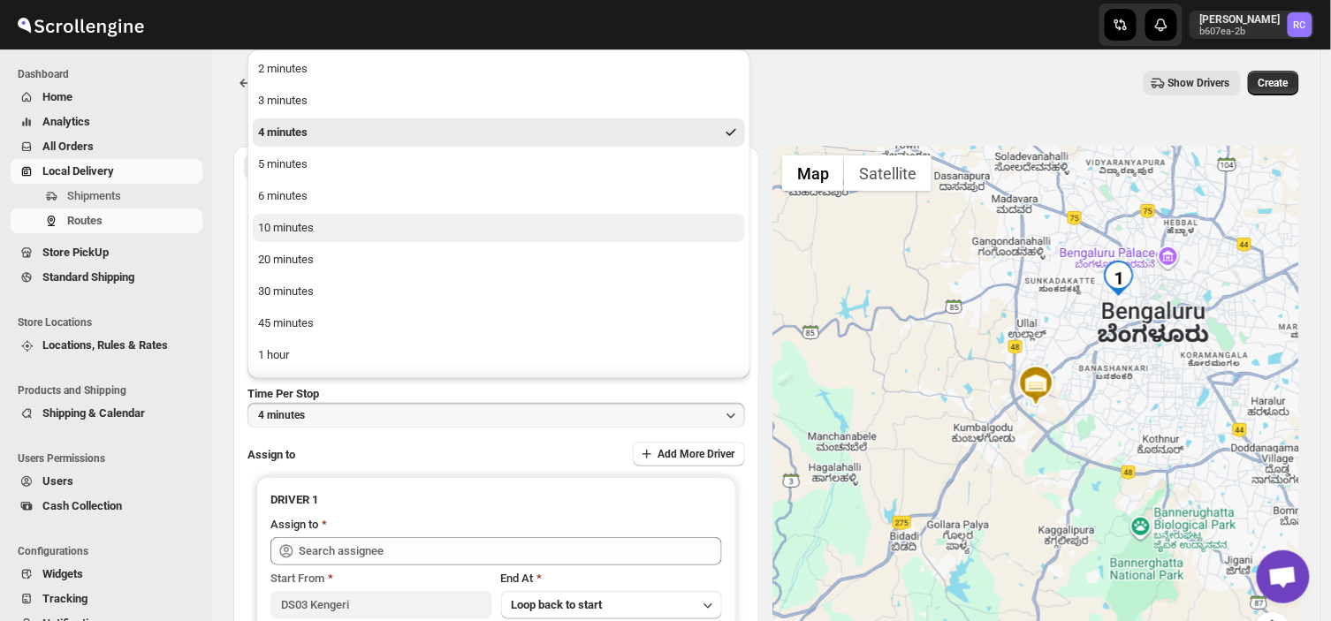
click at [318, 223] on button "10 minutes" at bounding box center [499, 228] width 492 height 28
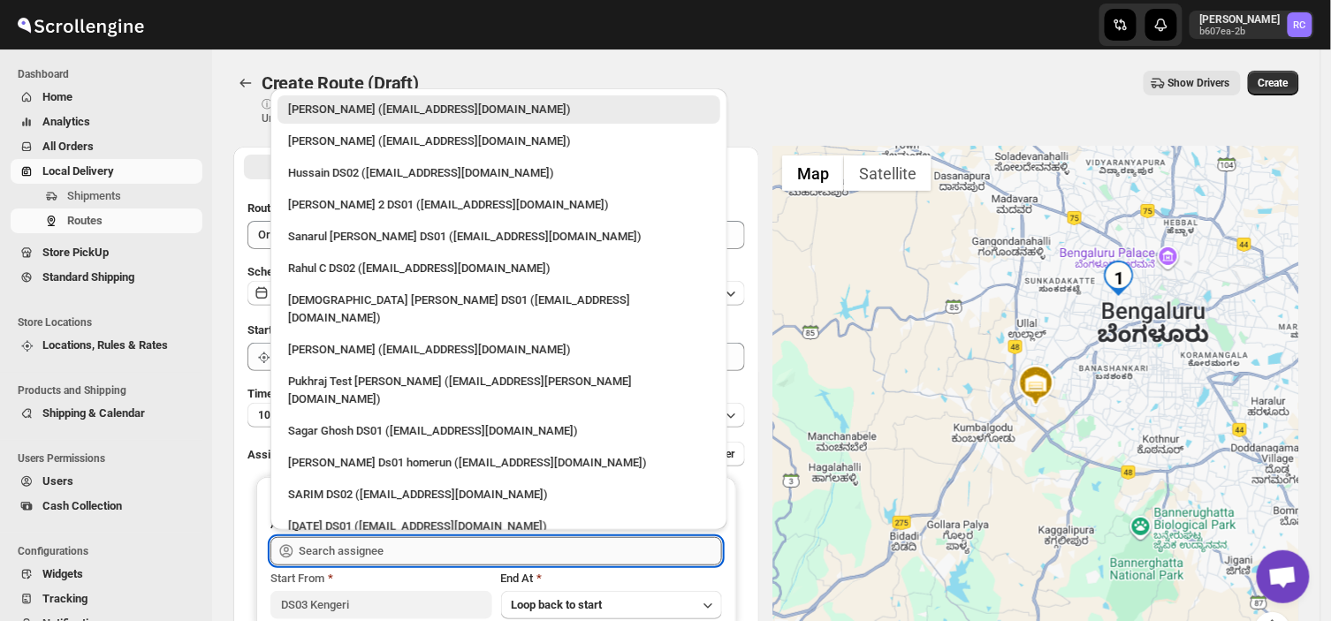
click at [407, 548] on input "text" at bounding box center [510, 551] width 423 height 28
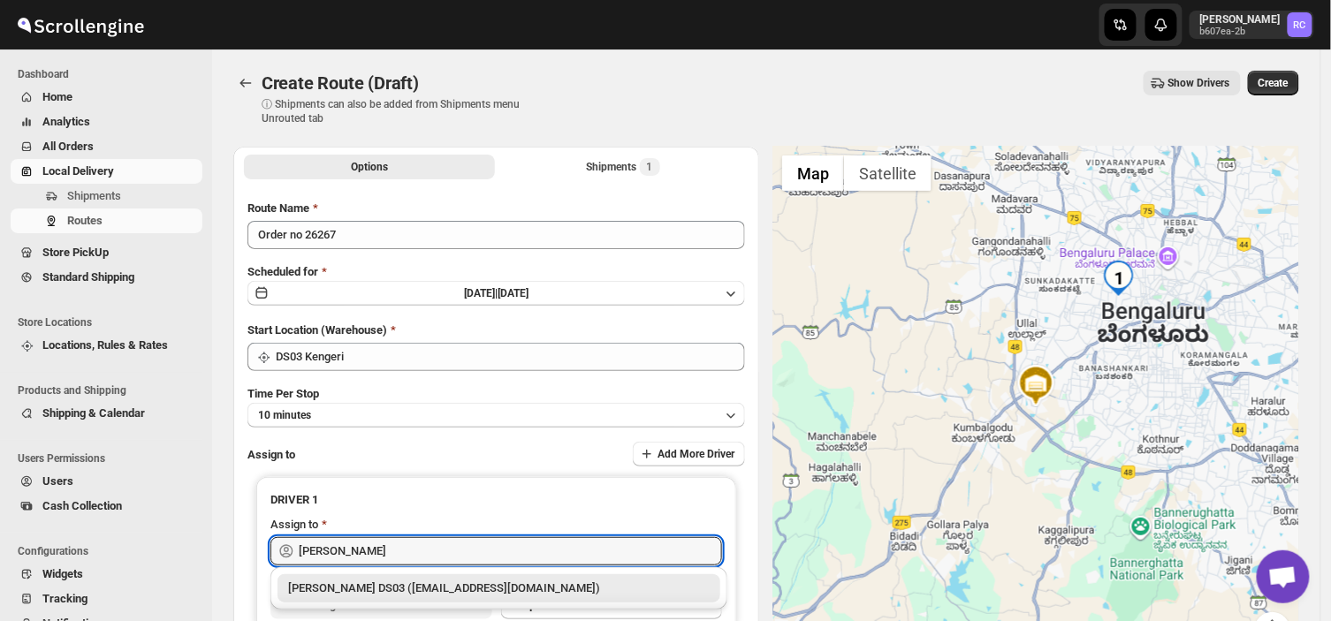
click at [410, 590] on div "[PERSON_NAME] DS03 ([EMAIL_ADDRESS][DOMAIN_NAME])" at bounding box center [499, 589] width 422 height 18
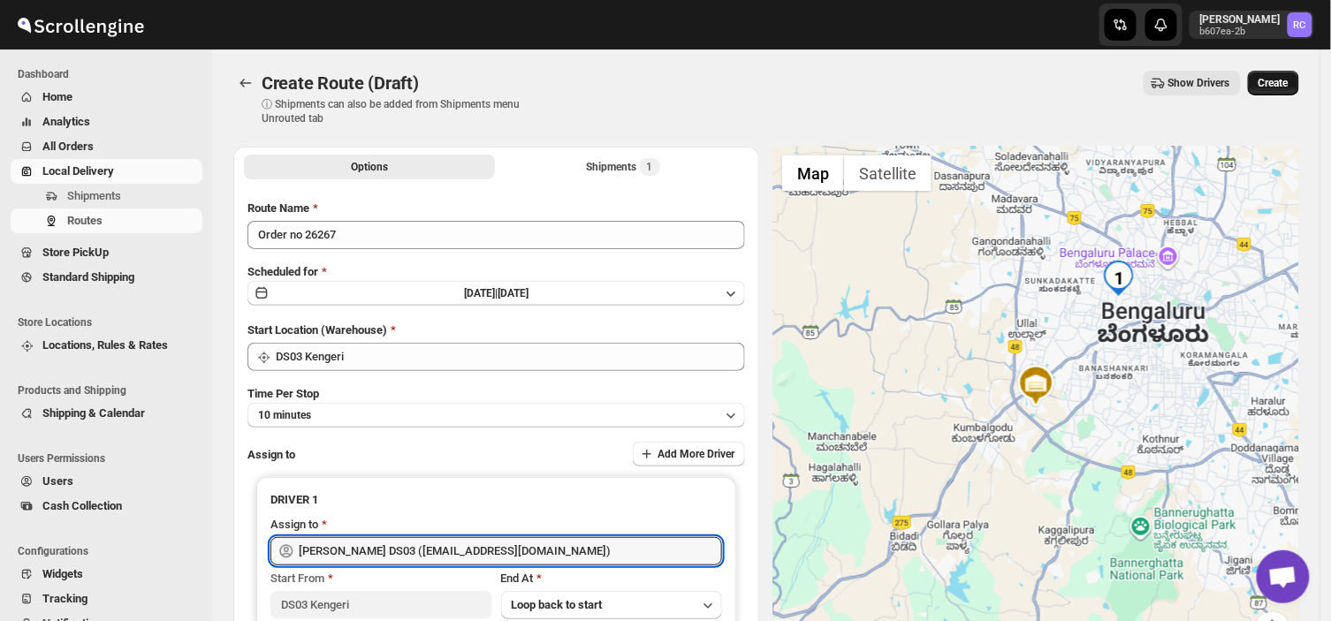
type input "[PERSON_NAME] DS03 ([EMAIL_ADDRESS][DOMAIN_NAME])"
click at [1278, 72] on button "Create" at bounding box center [1273, 83] width 51 height 25
